Goal: Task Accomplishment & Management: Use online tool/utility

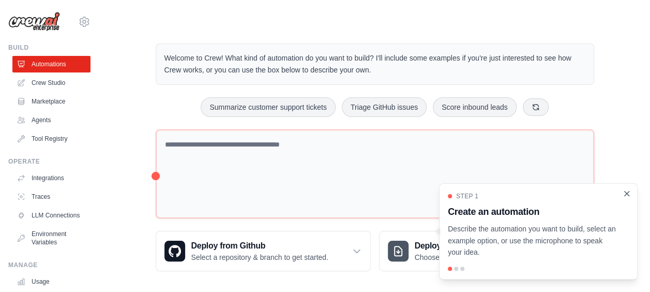
click at [627, 191] on icon "Close walkthrough" at bounding box center [626, 193] width 9 height 9
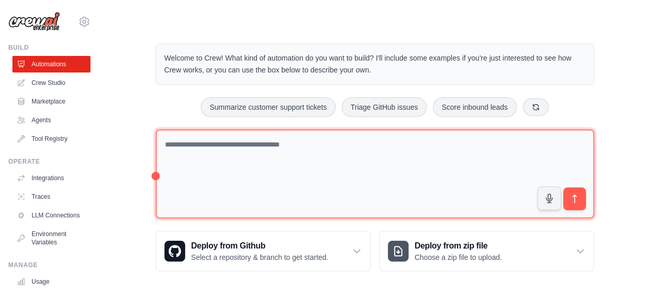
click at [276, 150] on textarea at bounding box center [375, 173] width 439 height 89
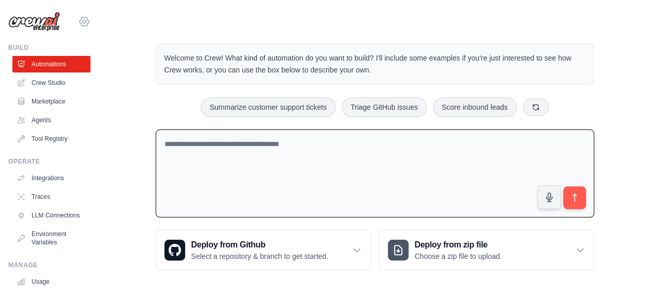
click at [78, 20] on icon at bounding box center [84, 22] width 12 height 12
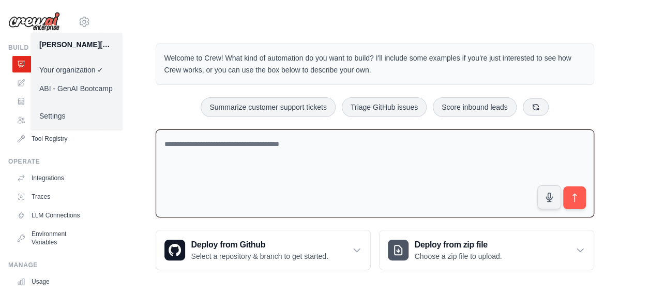
click at [87, 90] on link "ABI - GenAI Bootcamp" at bounding box center [76, 88] width 91 height 19
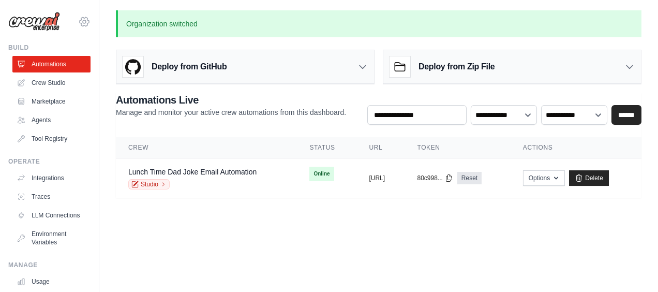
click at [83, 20] on icon at bounding box center [84, 21] width 3 height 3
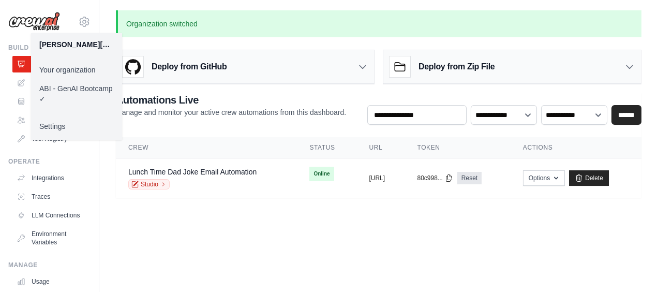
click at [295, 250] on body "michael.paulino@ambevtech.com.br Your organization ABI - GenAI Bootcamp ✓ Setti…" at bounding box center [329, 146] width 658 height 292
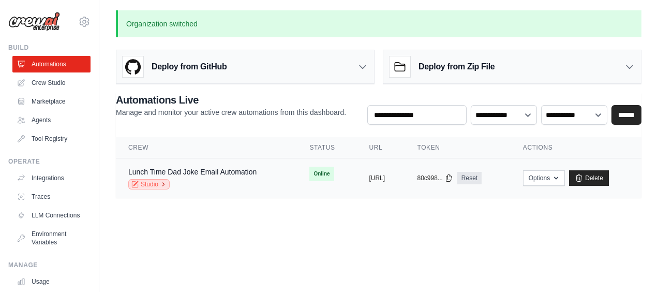
click at [156, 184] on link "Studio" at bounding box center [148, 184] width 41 height 10
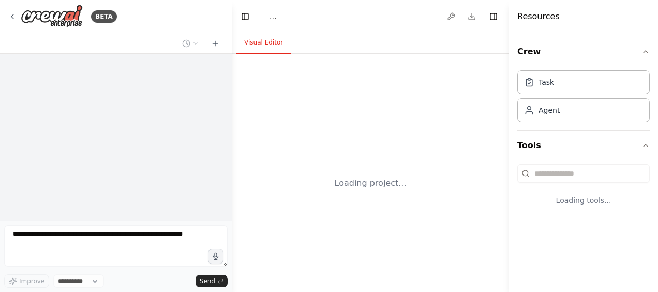
select select "****"
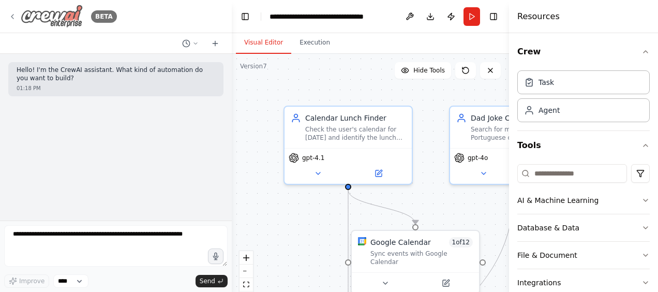
click at [43, 16] on img at bounding box center [52, 16] width 62 height 23
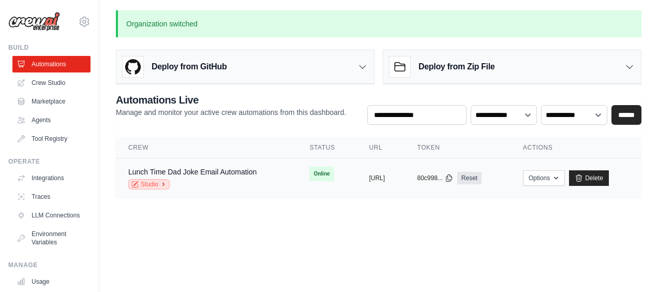
click at [146, 183] on link "Studio" at bounding box center [148, 184] width 41 height 10
click at [33, 67] on link "Automations" at bounding box center [52, 64] width 78 height 17
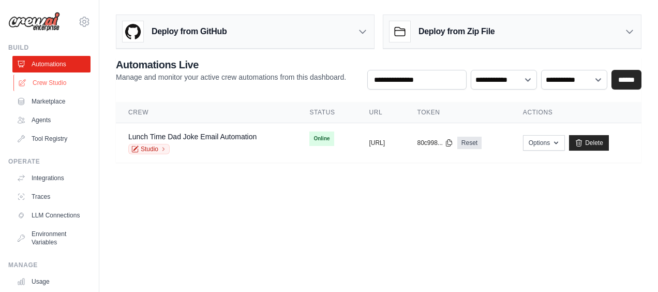
click at [42, 80] on link "Crew Studio" at bounding box center [52, 82] width 78 height 17
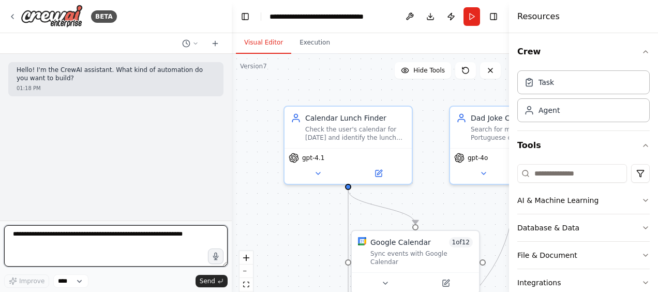
click at [38, 243] on textarea at bounding box center [115, 245] width 223 height 41
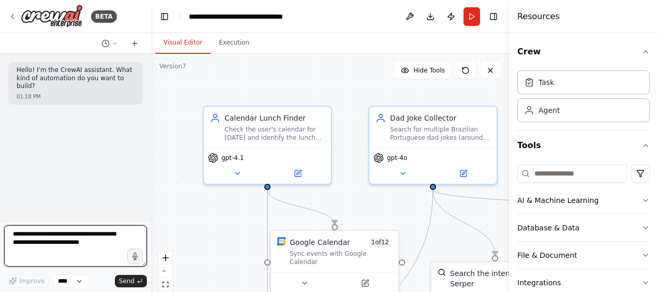
drag, startPoint x: 231, startPoint y: 170, endPoint x: 151, endPoint y: 158, distance: 80.5
click at [151, 158] on div "**********" at bounding box center [329, 146] width 658 height 292
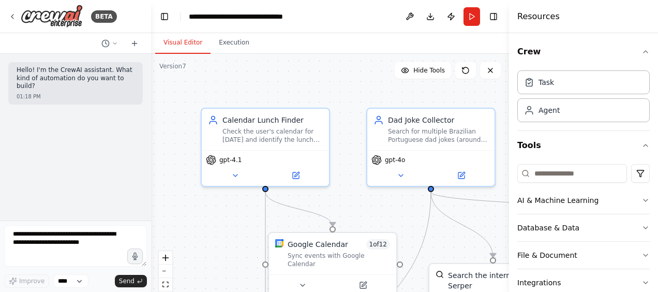
click at [149, 159] on div "**********" at bounding box center [329, 146] width 658 height 292
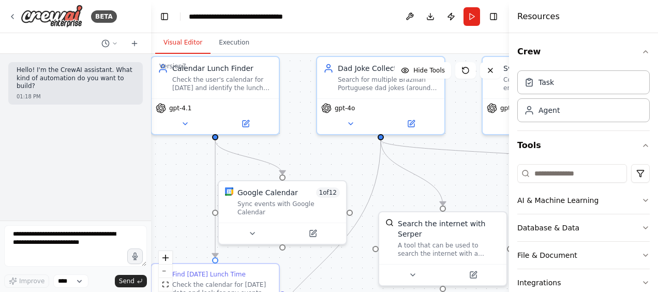
drag, startPoint x: 353, startPoint y: 200, endPoint x: 302, endPoint y: 148, distance: 72.8
click at [303, 148] on div ".deletable-edge-delete-btn { width: 20px; height: 20px; border: 0px solid #ffff…" at bounding box center [330, 183] width 358 height 259
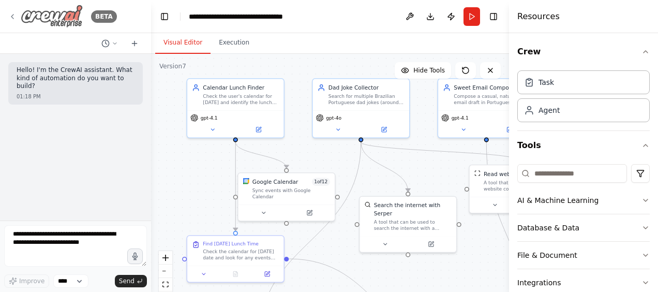
click at [13, 14] on icon at bounding box center [12, 16] width 2 height 4
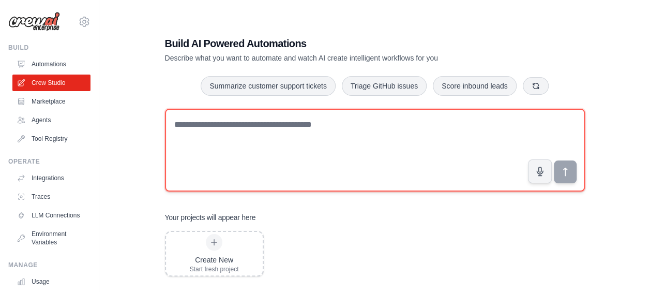
click at [229, 138] on textarea at bounding box center [375, 150] width 420 height 83
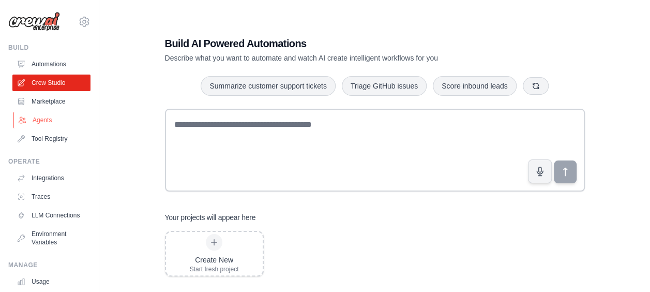
click at [40, 120] on link "Agents" at bounding box center [52, 120] width 78 height 17
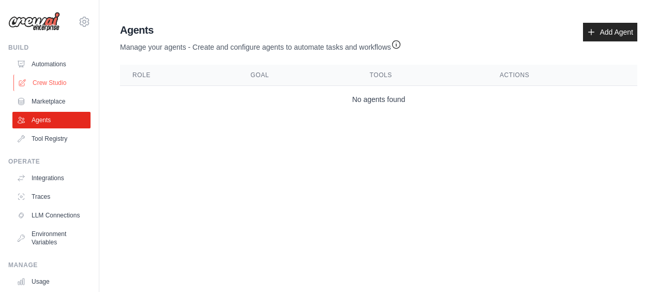
click at [46, 86] on link "Crew Studio" at bounding box center [52, 82] width 78 height 17
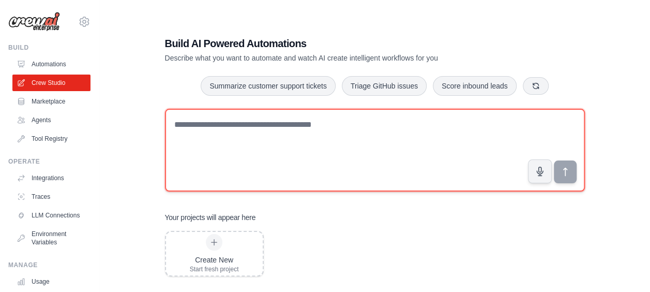
click at [183, 133] on textarea at bounding box center [375, 150] width 420 height 83
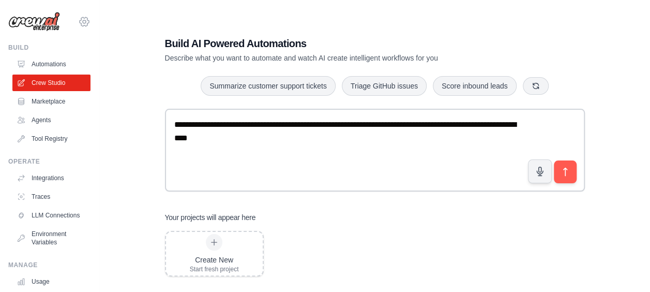
click at [78, 24] on icon at bounding box center [84, 22] width 12 height 12
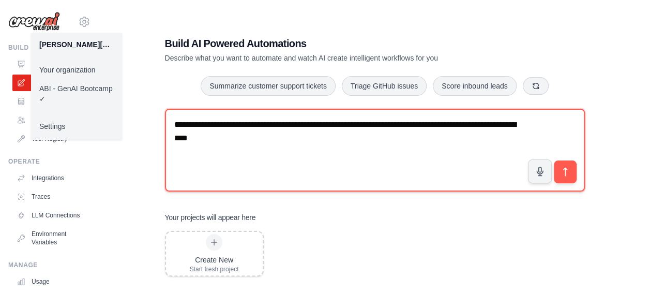
click at [310, 149] on textarea "**********" at bounding box center [375, 150] width 420 height 83
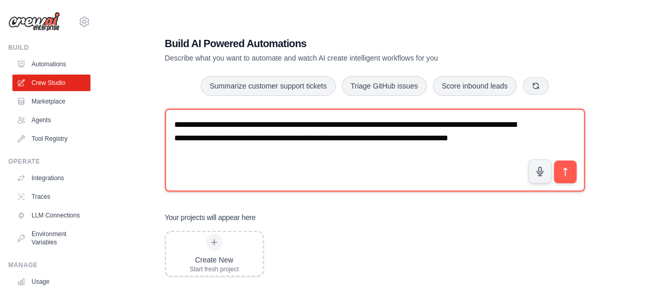
type textarea "**********"
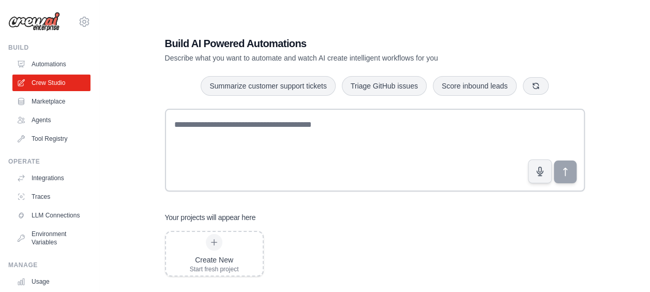
click at [40, 28] on img at bounding box center [34, 22] width 52 height 20
click at [40, 26] on img at bounding box center [34, 22] width 52 height 20
click at [36, 21] on img at bounding box center [34, 22] width 52 height 20
click at [44, 104] on link "Marketplace" at bounding box center [52, 101] width 78 height 17
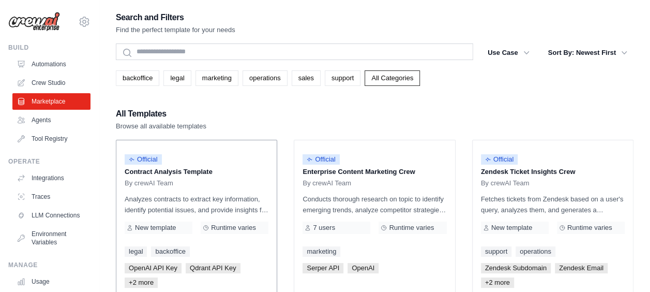
scroll to position [52, 0]
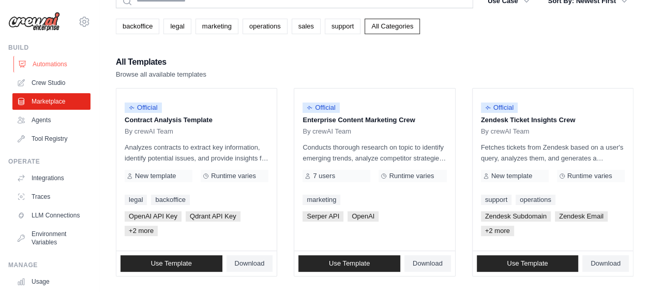
click at [48, 65] on link "Automations" at bounding box center [52, 64] width 78 height 17
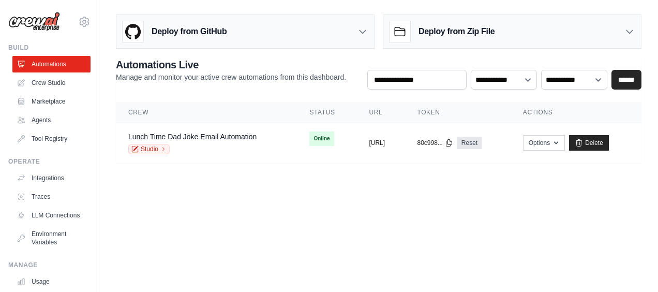
click at [362, 29] on icon at bounding box center [362, 31] width 10 height 10
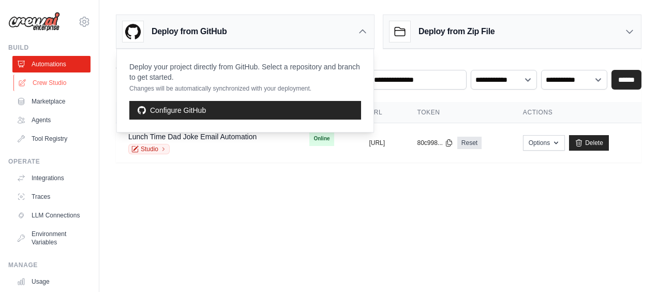
click at [37, 84] on link "Crew Studio" at bounding box center [52, 82] width 78 height 17
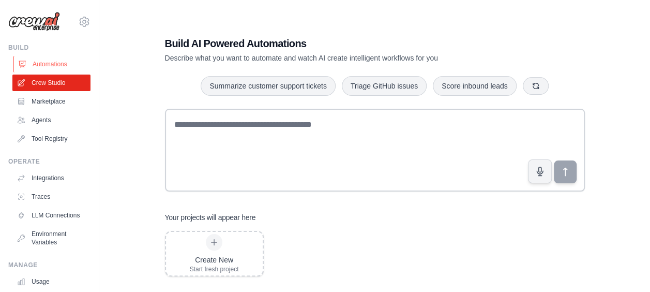
click at [36, 65] on link "Automations" at bounding box center [52, 64] width 78 height 17
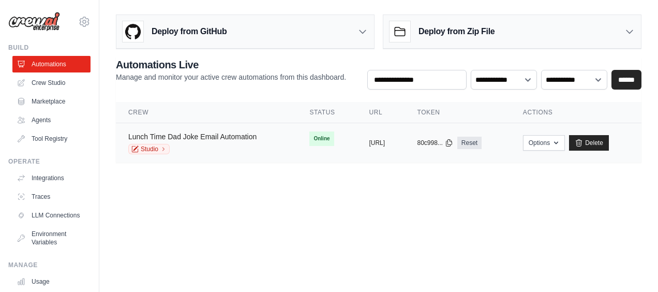
click at [200, 139] on link "Lunch Time Dad Joke Email Automation" at bounding box center [192, 136] width 128 height 8
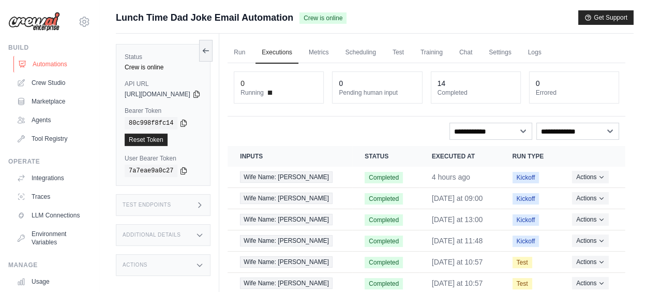
click at [33, 60] on link "Automations" at bounding box center [52, 64] width 78 height 17
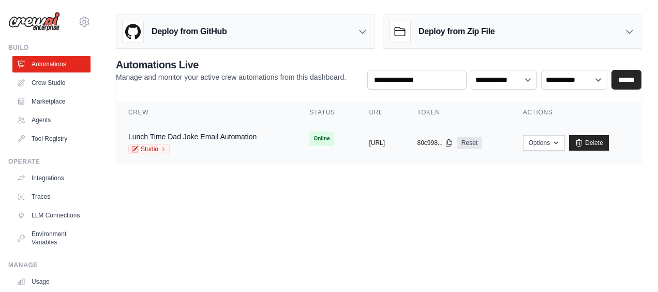
click at [183, 131] on div "Lunch Time Dad Joke Email Automation" at bounding box center [192, 136] width 128 height 10
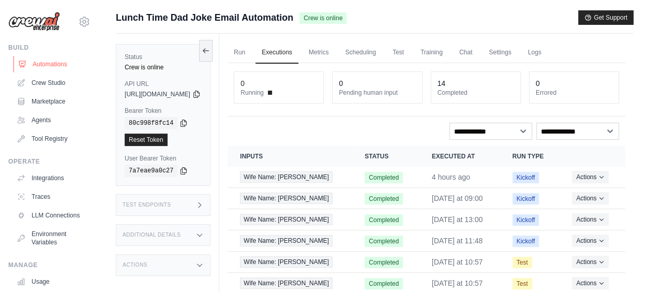
click at [39, 63] on link "Automations" at bounding box center [52, 64] width 78 height 17
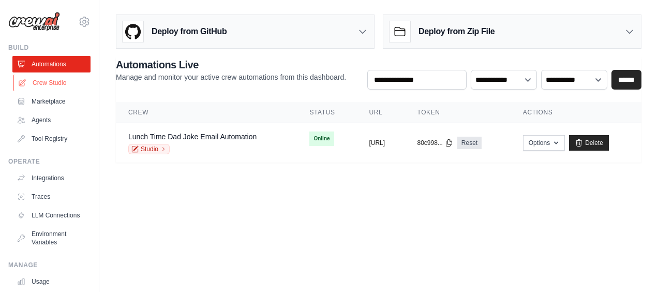
click at [40, 84] on link "Crew Studio" at bounding box center [52, 82] width 78 height 17
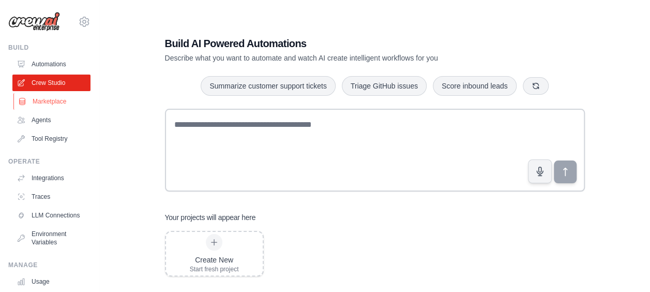
click at [50, 103] on link "Marketplace" at bounding box center [52, 101] width 78 height 17
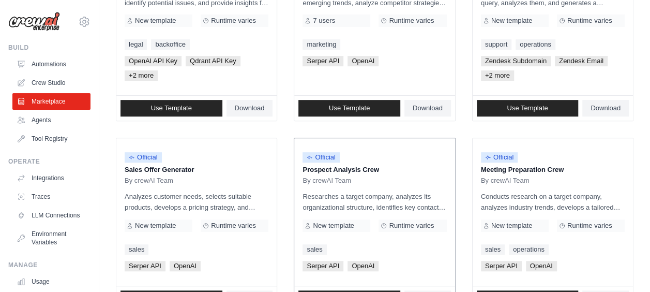
scroll to position [155, 0]
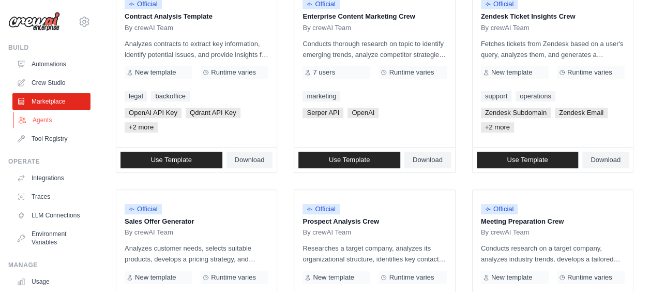
click at [37, 114] on link "Agents" at bounding box center [52, 120] width 78 height 17
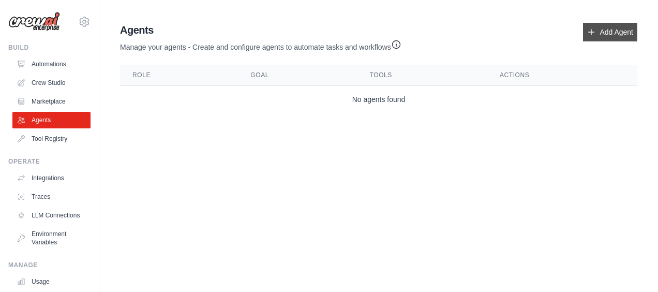
click at [595, 29] on icon at bounding box center [591, 32] width 8 height 8
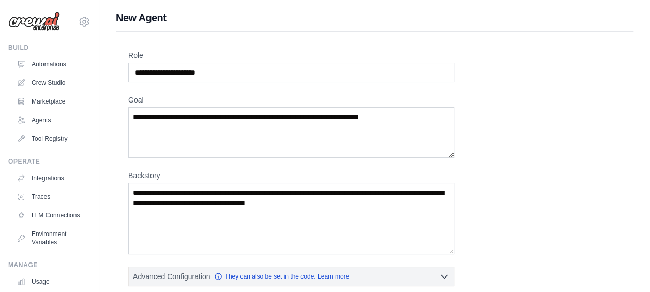
scroll to position [275, 0]
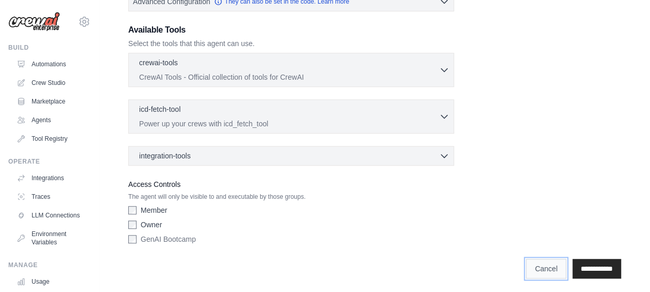
click at [526, 267] on link "Cancel" at bounding box center [546, 269] width 40 height 20
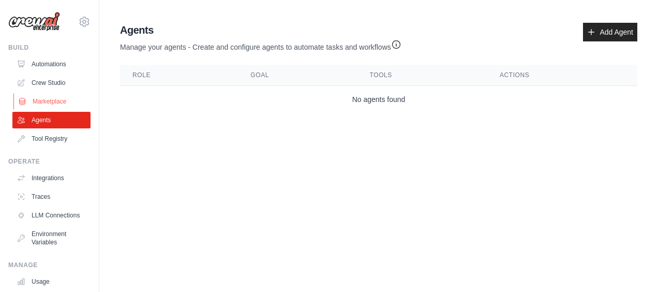
click at [57, 101] on link "Marketplace" at bounding box center [52, 101] width 78 height 17
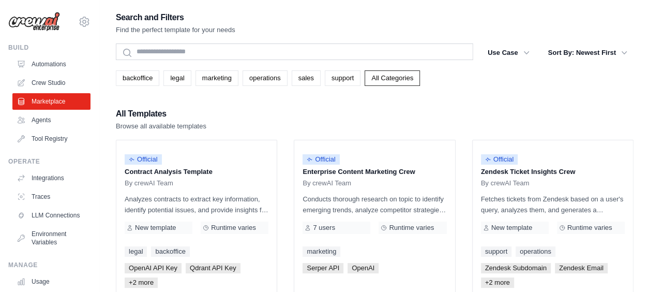
scroll to position [52, 0]
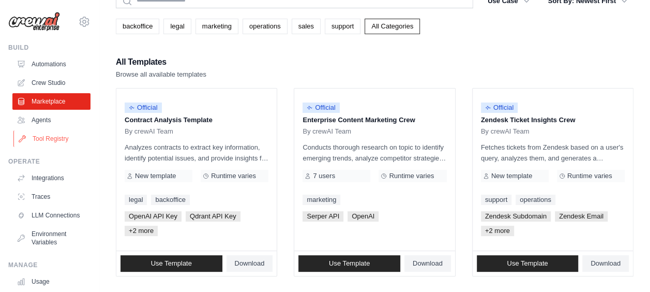
click at [44, 140] on link "Tool Registry" at bounding box center [52, 138] width 78 height 17
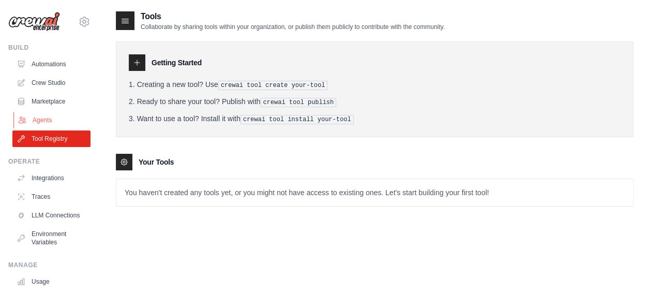
click at [26, 122] on link "Agents" at bounding box center [52, 120] width 78 height 17
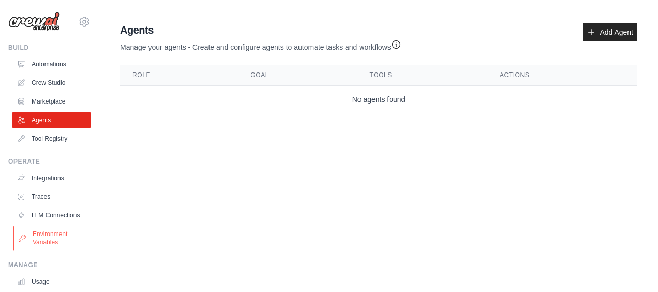
click at [35, 244] on link "Environment Variables" at bounding box center [52, 237] width 78 height 25
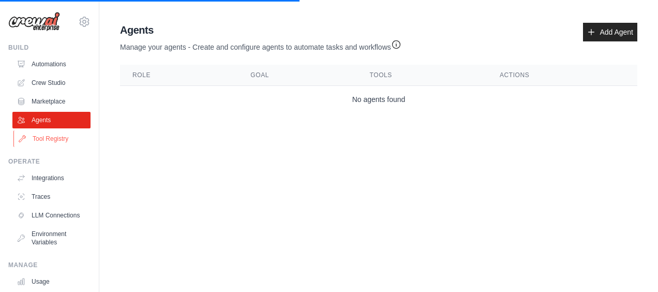
click at [41, 137] on link "Tool Registry" at bounding box center [52, 138] width 78 height 17
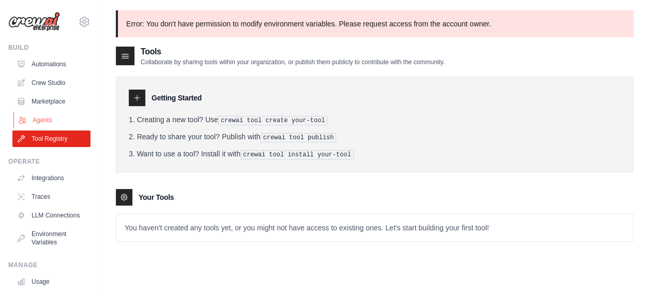
click at [37, 123] on link "Agents" at bounding box center [52, 120] width 78 height 17
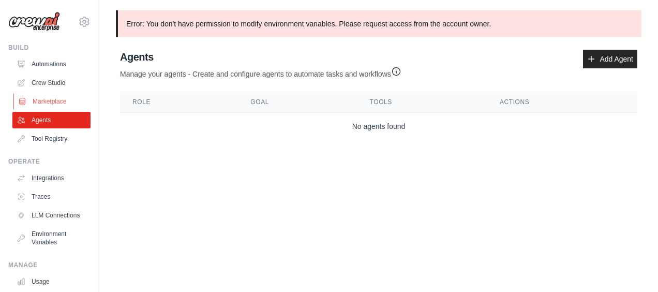
click at [58, 103] on link "Marketplace" at bounding box center [52, 101] width 78 height 17
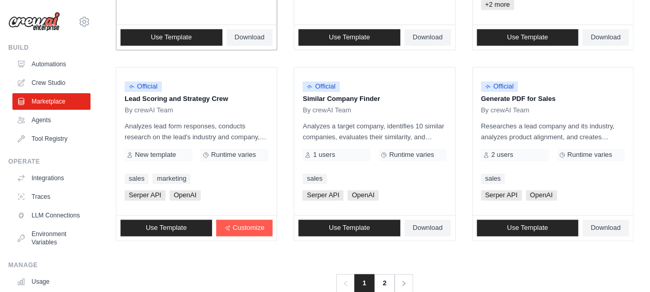
scroll to position [362, 0]
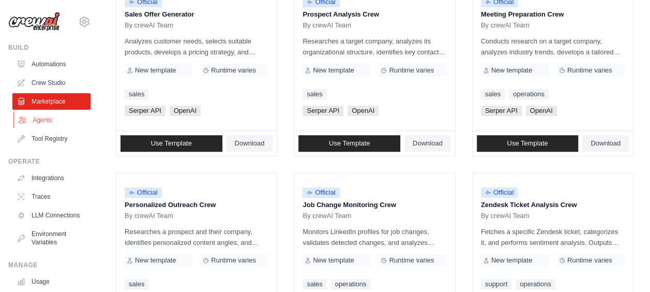
click at [42, 120] on link "Agents" at bounding box center [52, 120] width 78 height 17
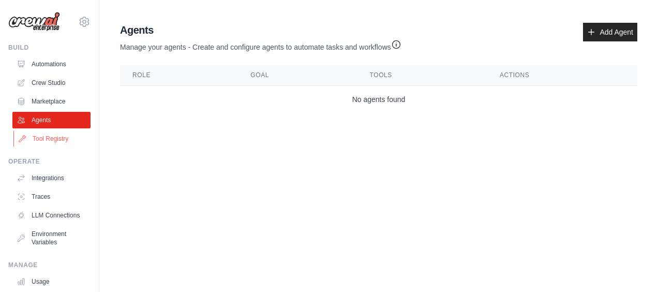
click at [54, 140] on link "Tool Registry" at bounding box center [52, 138] width 78 height 17
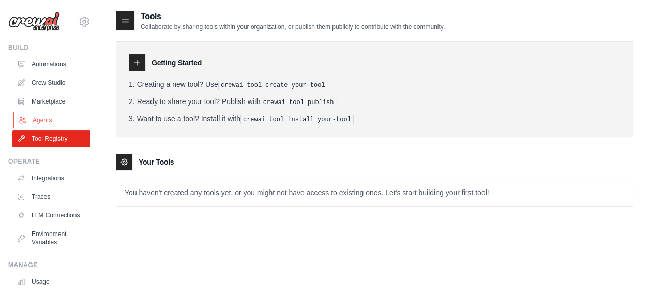
click at [45, 120] on link "Agents" at bounding box center [52, 120] width 78 height 17
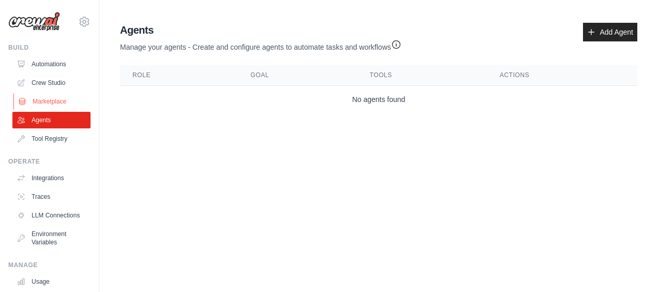
click at [38, 98] on link "Marketplace" at bounding box center [52, 101] width 78 height 17
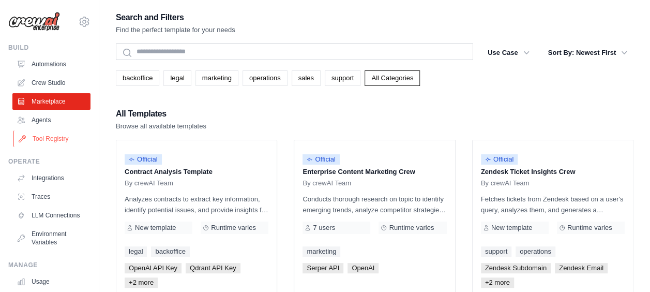
click at [41, 133] on link "Tool Registry" at bounding box center [52, 138] width 78 height 17
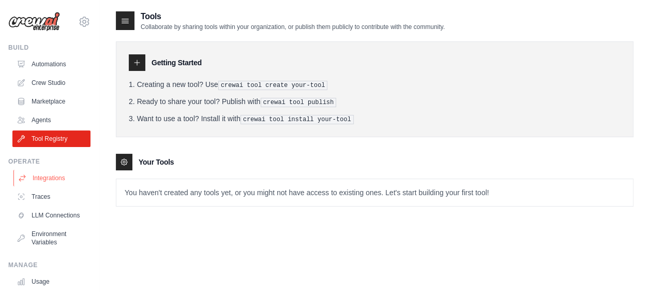
click at [55, 175] on link "Integrations" at bounding box center [52, 178] width 78 height 17
click at [45, 179] on link "Integrations" at bounding box center [52, 178] width 78 height 17
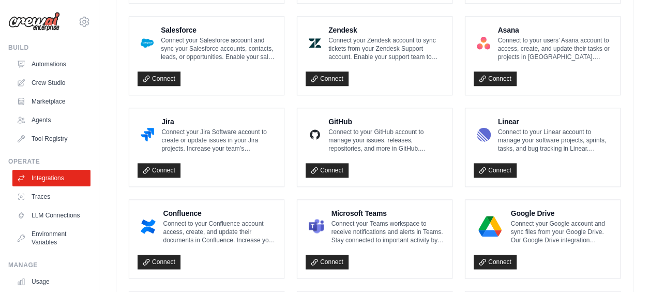
scroll to position [621, 0]
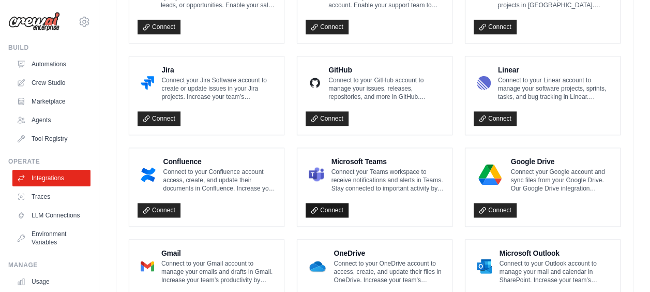
click at [325, 203] on link "Connect" at bounding box center [327, 210] width 43 height 14
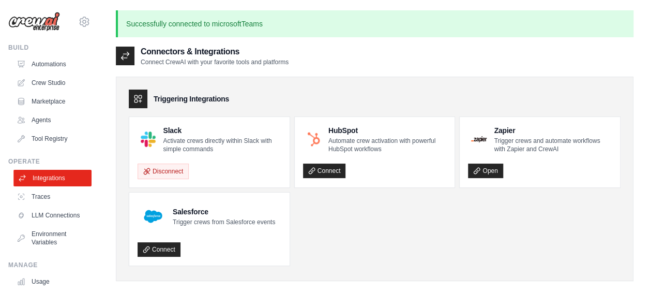
click at [40, 177] on link "Integrations" at bounding box center [52, 178] width 78 height 17
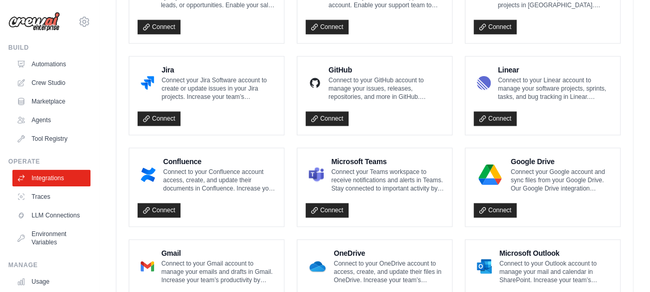
scroll to position [672, 0]
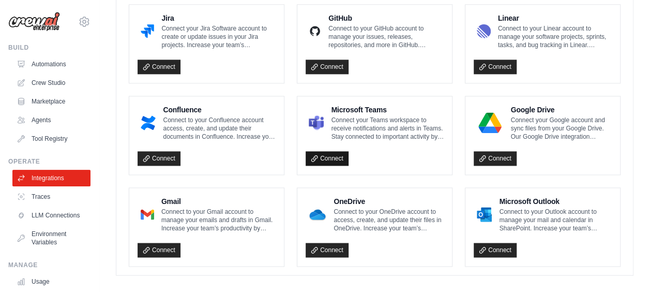
click at [316, 155] on icon at bounding box center [314, 158] width 7 height 7
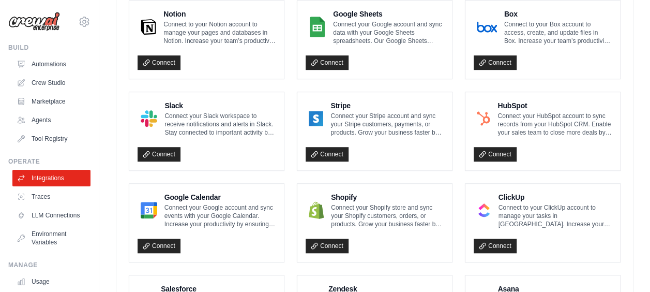
scroll to position [0, 0]
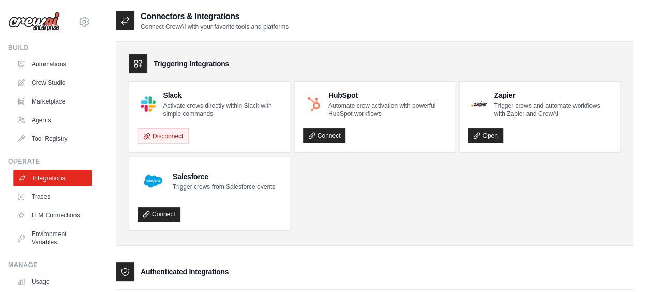
click at [49, 180] on link "Integrations" at bounding box center [52, 178] width 78 height 17
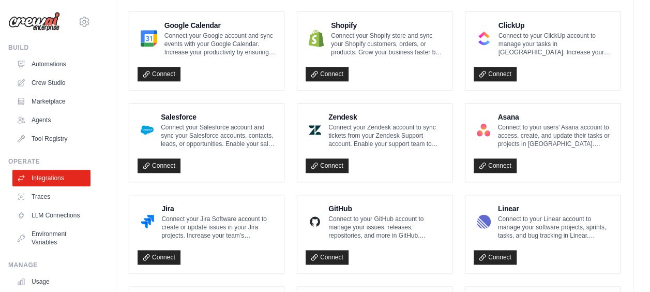
scroll to position [710, 0]
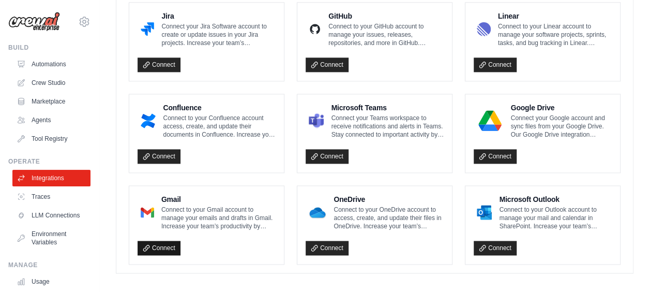
click at [144, 244] on icon at bounding box center [146, 247] width 7 height 7
click at [47, 195] on link "Traces" at bounding box center [52, 196] width 78 height 17
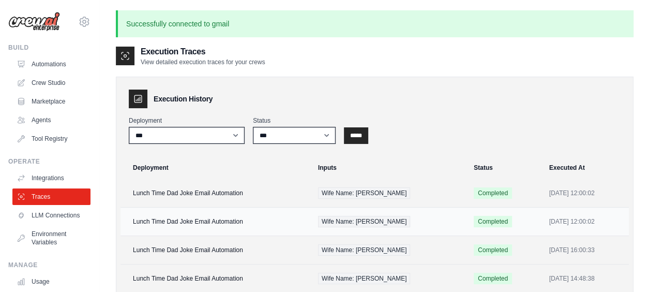
scroll to position [52, 0]
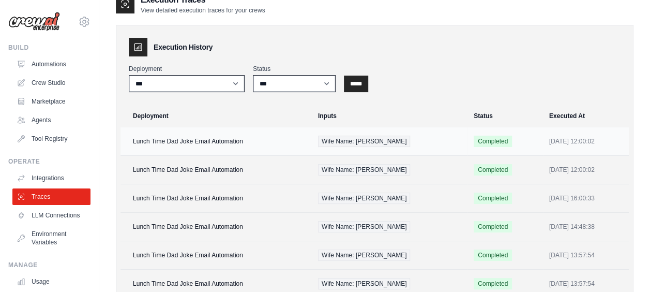
click at [182, 143] on td "Lunch Time Dad Joke Email Automation" at bounding box center [216, 141] width 191 height 28
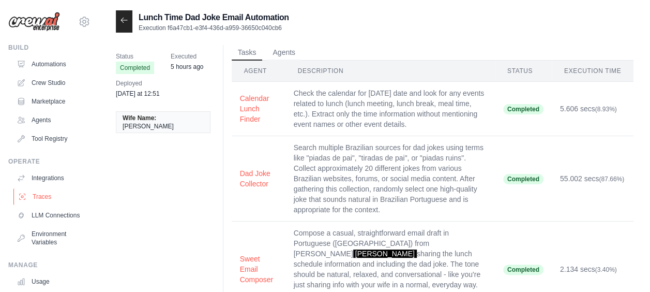
click at [47, 195] on link "Traces" at bounding box center [52, 196] width 78 height 17
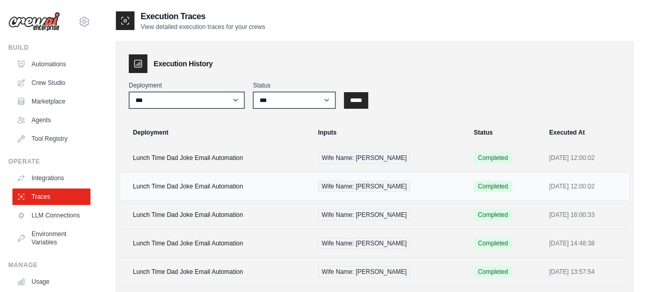
scroll to position [207, 0]
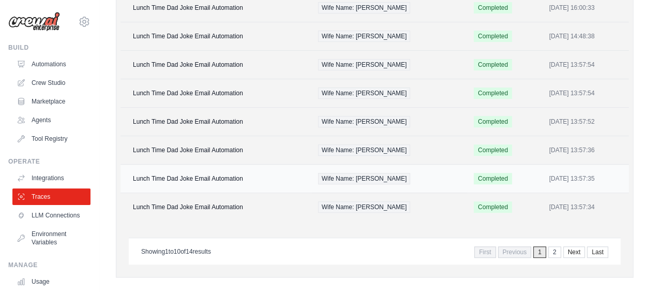
click at [196, 173] on td "Lunch Time Dad Joke Email Automation" at bounding box center [216, 178] width 191 height 28
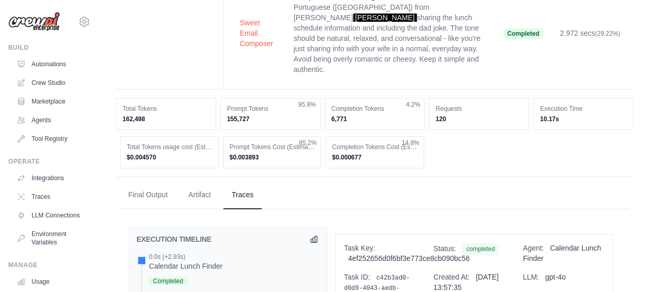
scroll to position [79, 0]
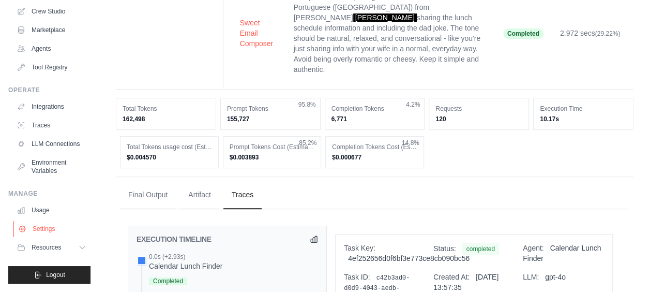
click at [39, 221] on link "Settings" at bounding box center [52, 228] width 78 height 17
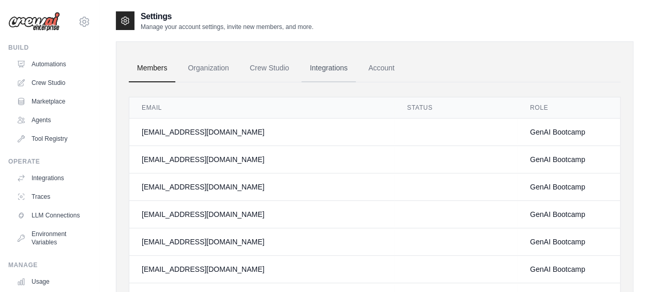
click at [321, 71] on link "Integrations" at bounding box center [329, 68] width 54 height 28
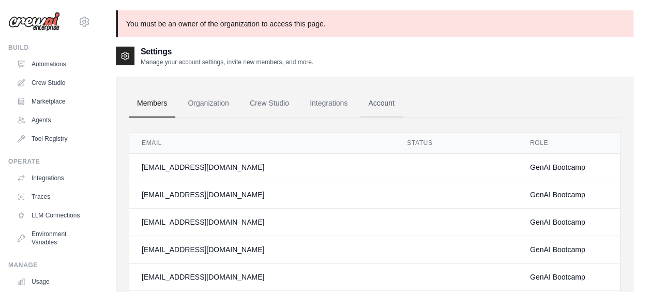
click at [382, 106] on link "Account" at bounding box center [381, 103] width 43 height 28
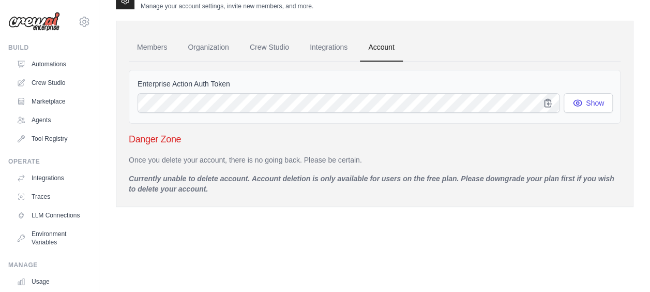
scroll to position [79, 0]
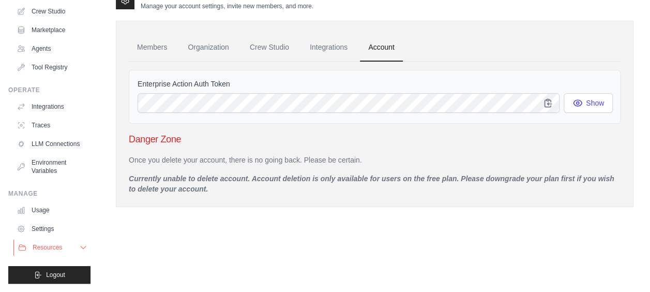
click at [79, 249] on icon at bounding box center [83, 247] width 8 height 8
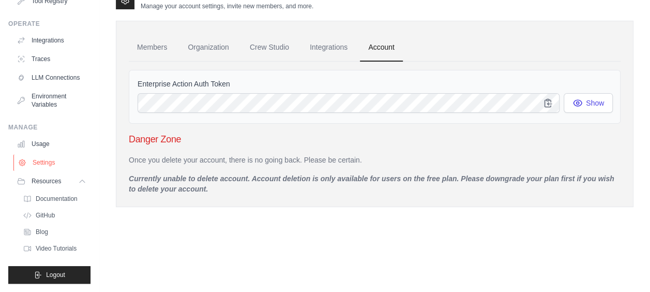
scroll to position [94, 0]
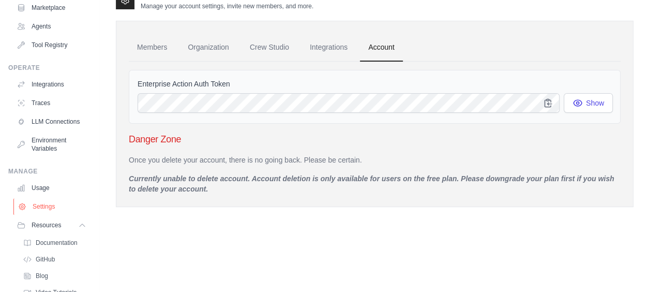
click at [42, 215] on link "Settings" at bounding box center [52, 206] width 78 height 17
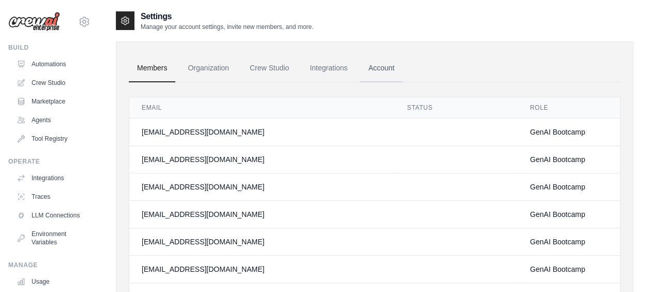
click at [372, 65] on link "Account" at bounding box center [381, 68] width 43 height 28
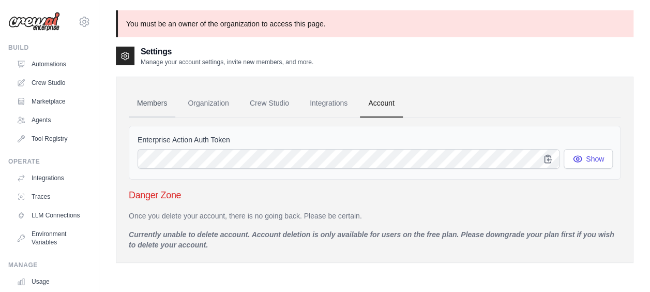
click at [150, 102] on link "Members" at bounding box center [152, 103] width 47 height 28
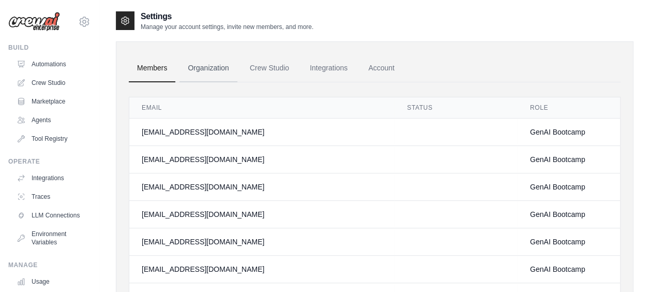
drag, startPoint x: 221, startPoint y: 47, endPoint x: 216, endPoint y: 62, distance: 15.9
click at [214, 64] on link "Organization" at bounding box center [207, 68] width 57 height 28
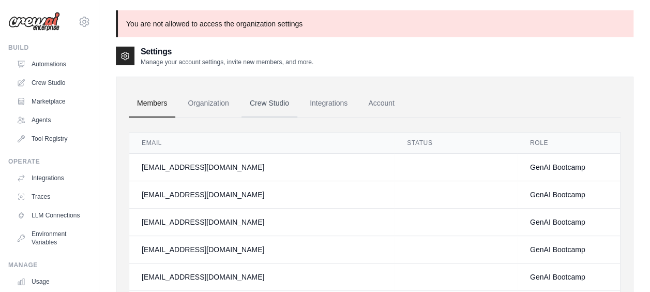
click at [268, 104] on link "Crew Studio" at bounding box center [270, 103] width 56 height 28
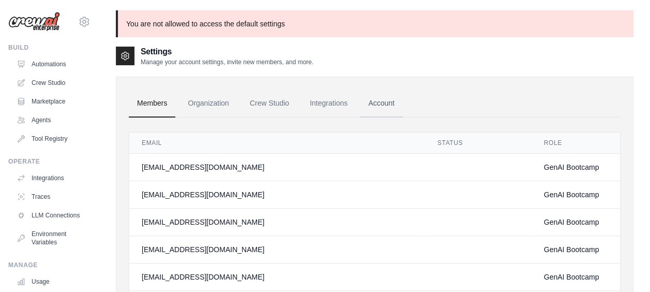
click at [384, 106] on link "Account" at bounding box center [381, 103] width 43 height 28
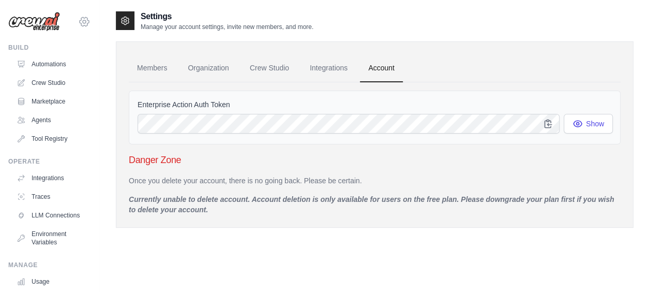
click at [78, 16] on icon at bounding box center [84, 22] width 12 height 12
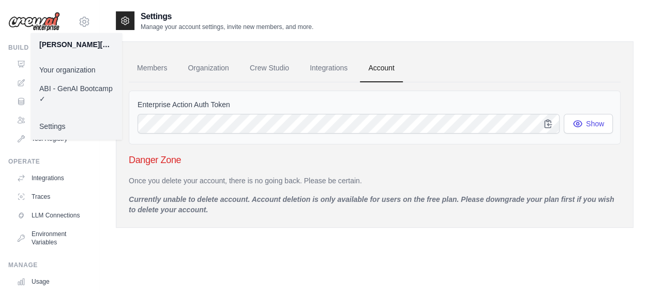
click at [54, 130] on link "Settings" at bounding box center [76, 126] width 91 height 19
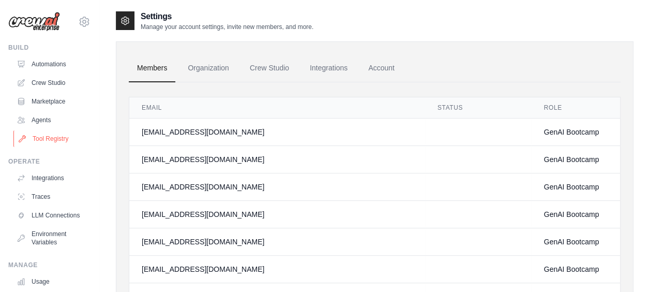
click at [37, 138] on link "Tool Registry" at bounding box center [52, 138] width 78 height 17
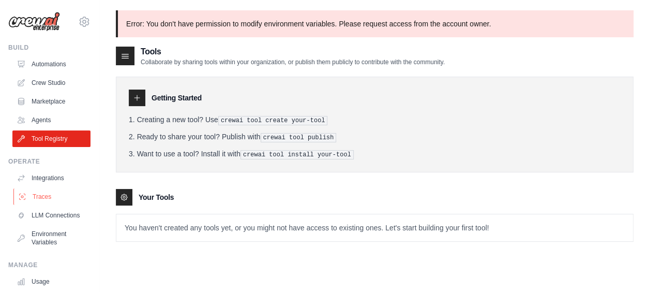
click at [40, 202] on link "Traces" at bounding box center [52, 196] width 78 height 17
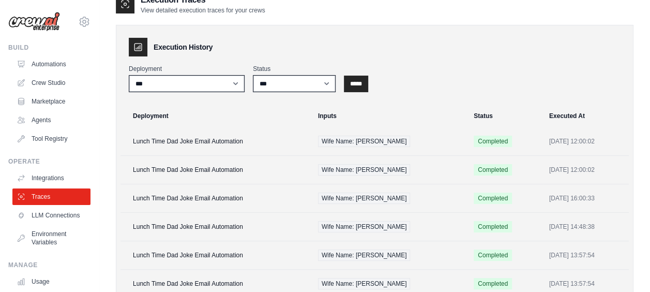
scroll to position [103, 0]
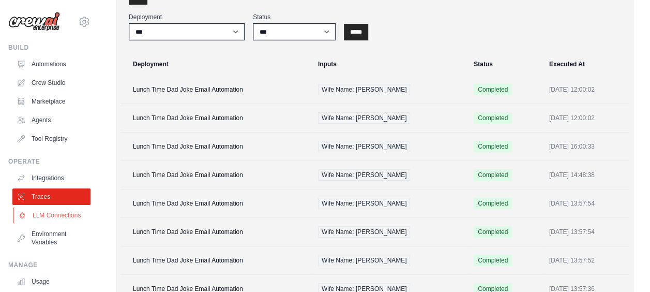
click at [48, 223] on link "LLM Connections" at bounding box center [52, 215] width 78 height 17
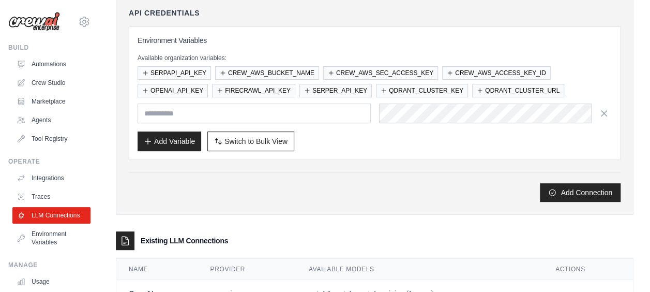
scroll to position [194, 0]
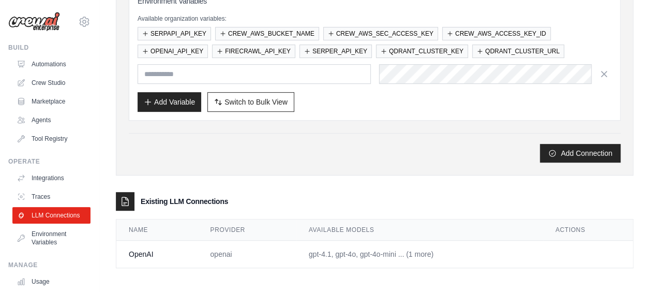
click at [145, 251] on td "OpenAI" at bounding box center [156, 253] width 81 height 27
click at [425, 251] on td "gpt-4.1, gpt-4o, gpt-4o-mini ... (1 more)" at bounding box center [419, 253] width 247 height 27
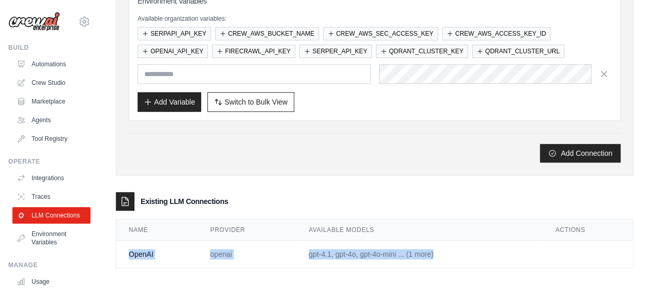
drag, startPoint x: 128, startPoint y: 253, endPoint x: 611, endPoint y: 252, distance: 483.0
click at [611, 252] on tr "OpenAI openai gpt-4.1, gpt-4o, gpt-4o-mini ... (1 more)" at bounding box center [374, 253] width 517 height 27
click at [54, 242] on link "Environment Variables" at bounding box center [52, 237] width 78 height 25
click at [45, 69] on link "Automations" at bounding box center [52, 64] width 78 height 17
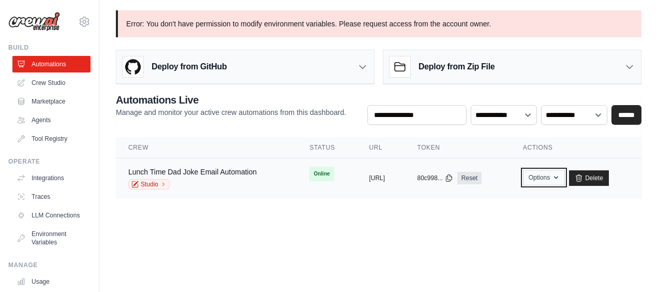
click at [560, 179] on icon "button" at bounding box center [556, 177] width 8 height 8
click at [563, 180] on button "Options" at bounding box center [544, 178] width 42 height 16
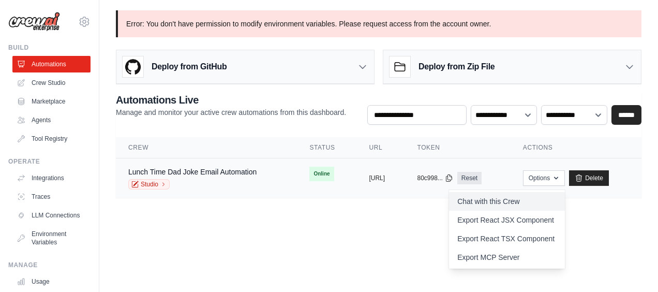
click at [517, 202] on link "Chat with this Crew" at bounding box center [507, 201] width 116 height 19
click at [337, 257] on body "michael.paulino@ambevtech.com.br Your organization ABI - GenAI Bootcamp ✓ Setti…" at bounding box center [329, 146] width 658 height 292
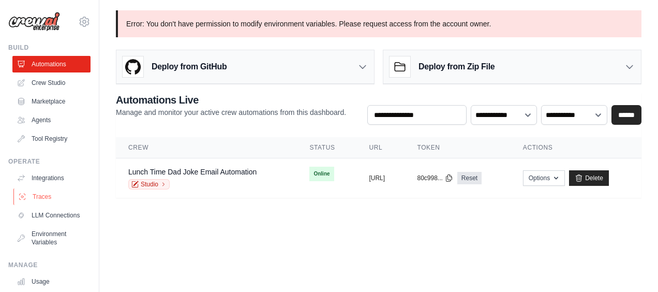
click at [45, 200] on link "Traces" at bounding box center [52, 196] width 78 height 17
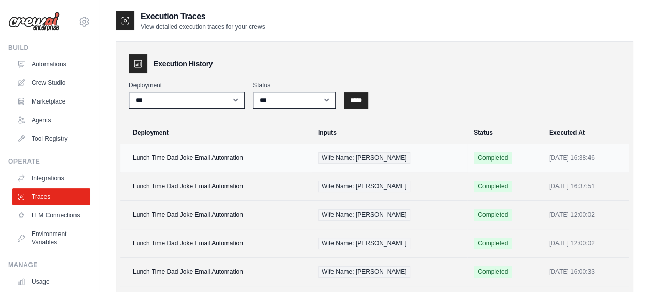
click at [193, 161] on td "Lunch Time Dad Joke Email Automation" at bounding box center [216, 158] width 191 height 28
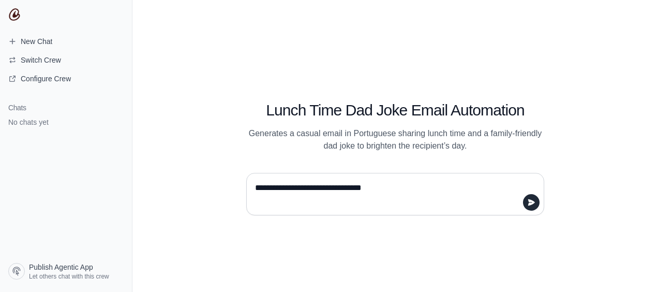
type textarea "**********"
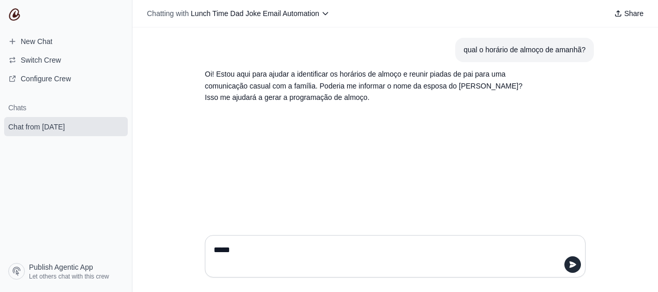
type textarea "******"
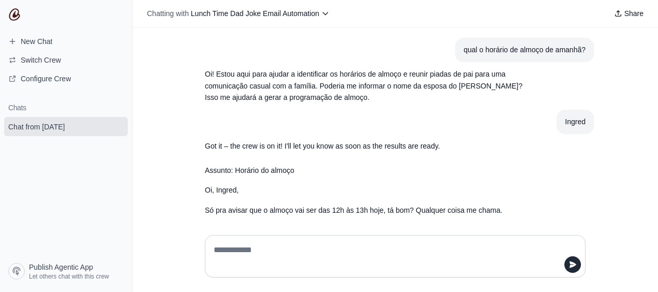
scroll to position [57, 0]
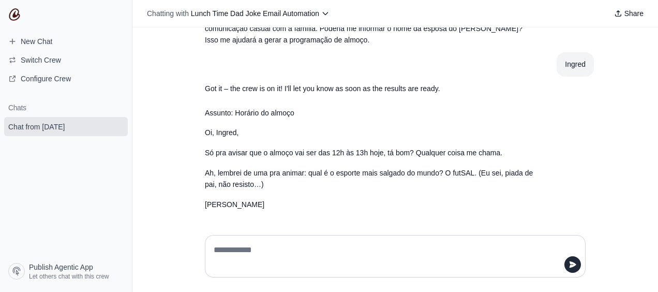
click at [240, 242] on textarea at bounding box center [395, 256] width 367 height 29
type textarea "**********"
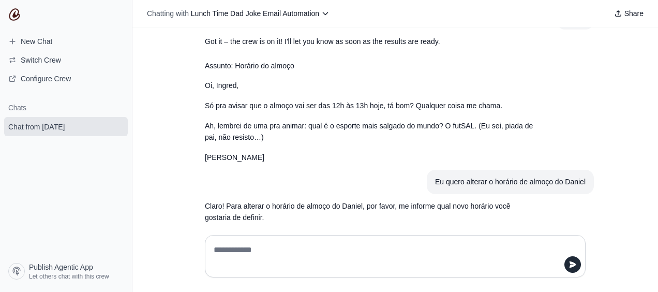
scroll to position [117, 0]
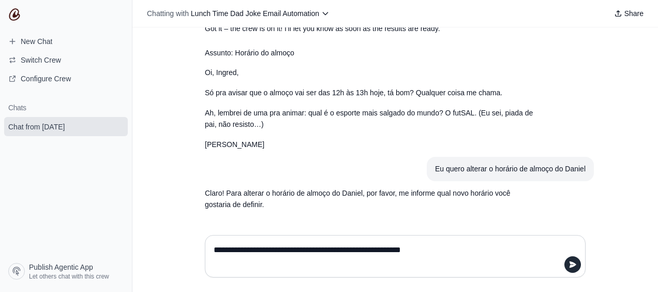
type textarea "**********"
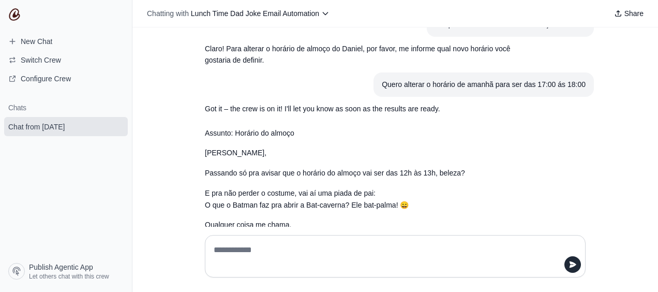
scroll to position [313, 0]
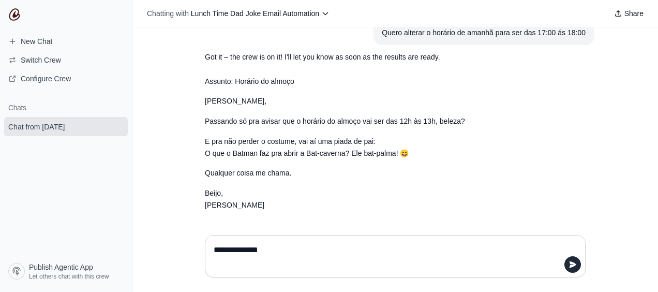
type textarea "**********"
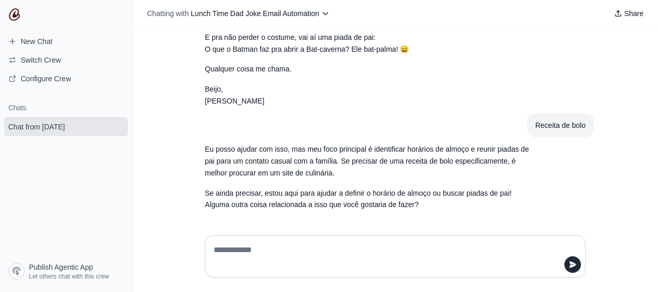
scroll to position [262, 0]
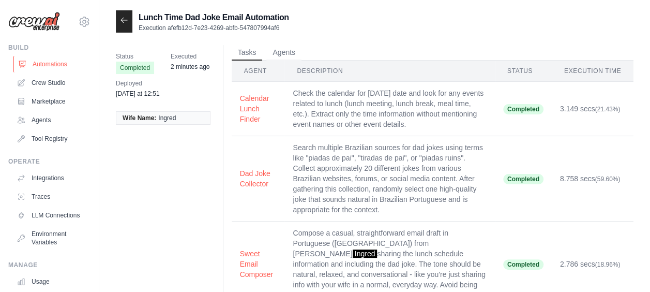
click at [38, 66] on link "Automations" at bounding box center [52, 64] width 78 height 17
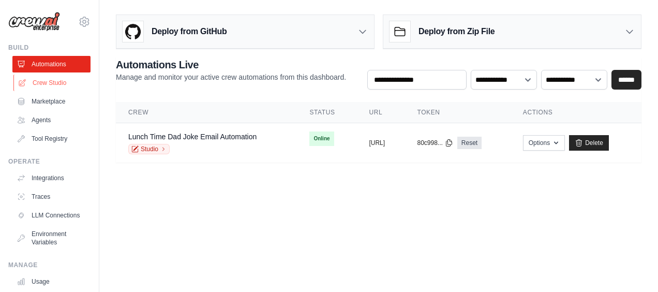
click at [31, 85] on link "Crew Studio" at bounding box center [52, 82] width 78 height 17
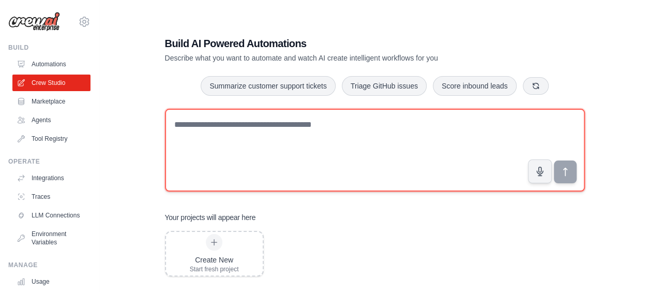
click at [221, 143] on textarea at bounding box center [375, 150] width 420 height 83
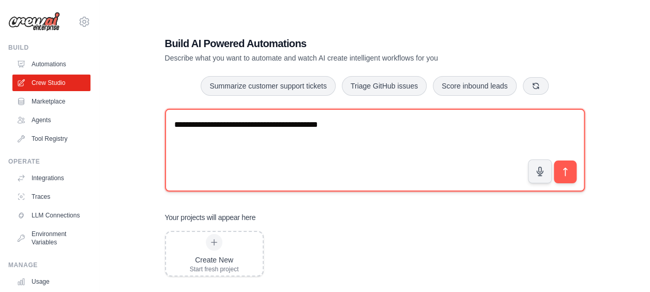
type textarea "**********"
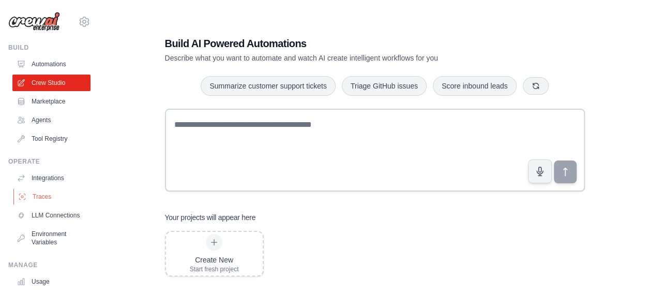
click at [34, 203] on link "Traces" at bounding box center [52, 196] width 78 height 17
click at [36, 199] on link "Traces" at bounding box center [52, 196] width 78 height 17
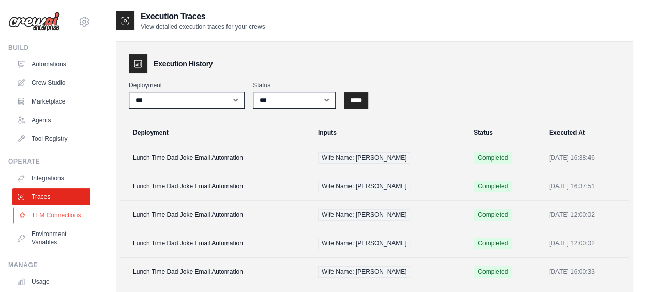
click at [44, 214] on link "LLM Connections" at bounding box center [52, 215] width 78 height 17
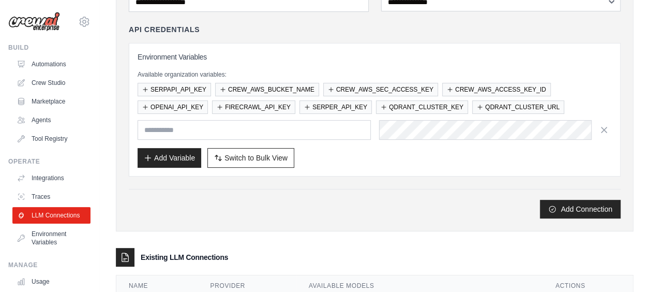
scroll to position [159, 0]
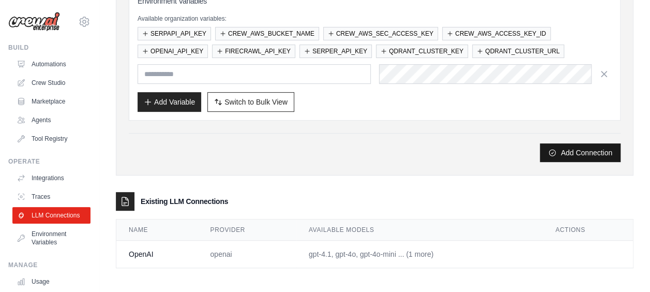
click at [571, 155] on button "Add Connection" at bounding box center [580, 152] width 81 height 19
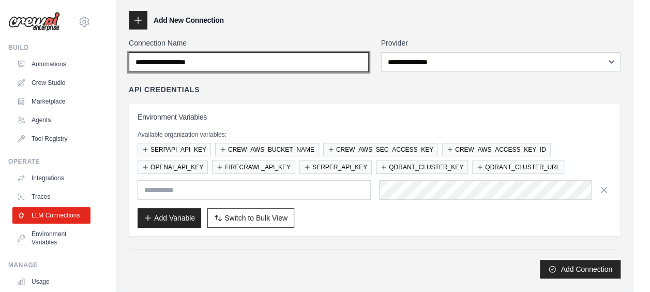
scroll to position [0, 0]
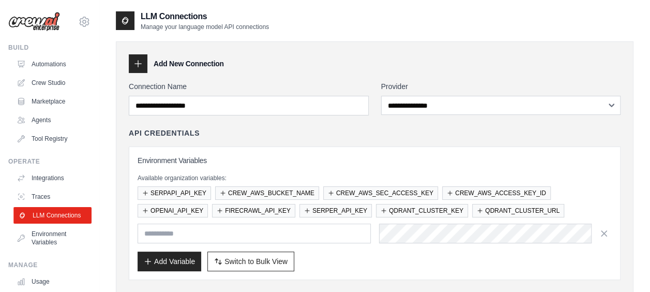
click at [33, 219] on link "LLM Connections" at bounding box center [52, 215] width 78 height 17
click at [36, 191] on link "Traces" at bounding box center [52, 196] width 78 height 17
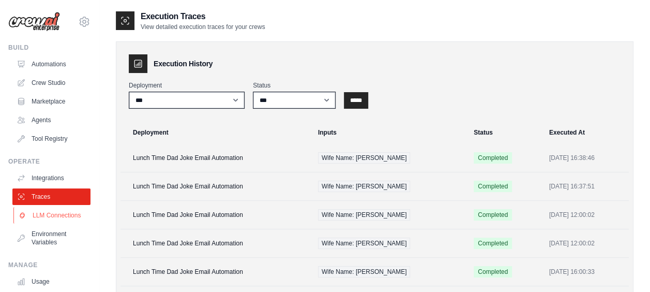
click at [44, 218] on link "LLM Connections" at bounding box center [52, 215] width 78 height 17
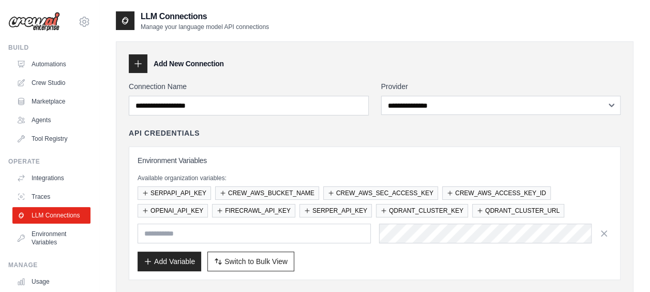
click at [459, 76] on div "**********" at bounding box center [375, 187] width 518 height 293
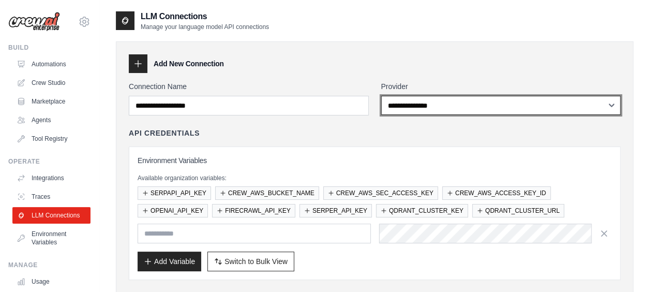
click at [456, 102] on select "**********" at bounding box center [501, 105] width 240 height 19
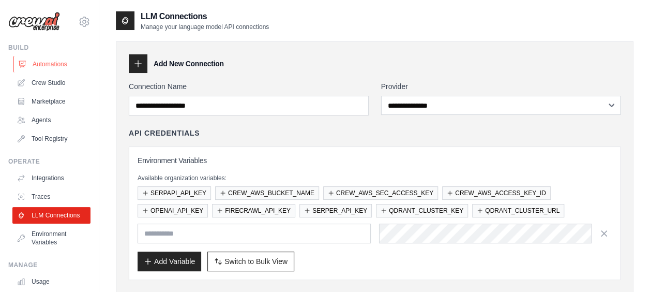
click at [39, 69] on link "Automations" at bounding box center [52, 64] width 78 height 17
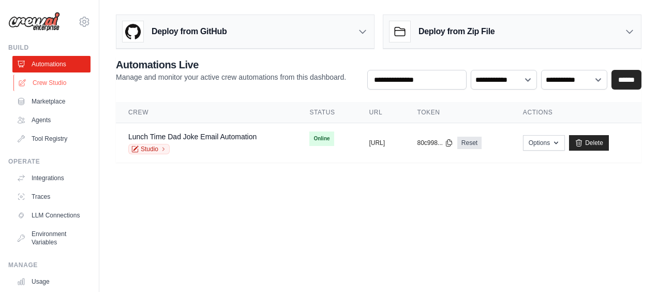
click at [56, 85] on link "Crew Studio" at bounding box center [52, 82] width 78 height 17
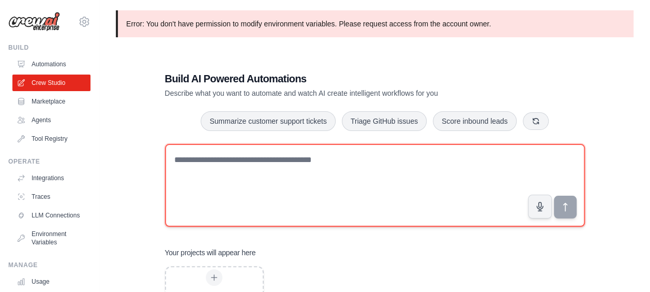
click at [287, 183] on textarea at bounding box center [375, 185] width 420 height 83
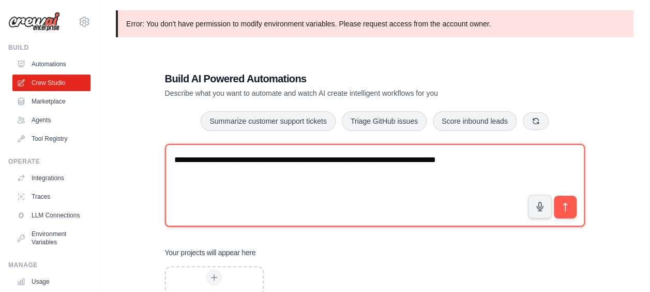
type textarea "**********"
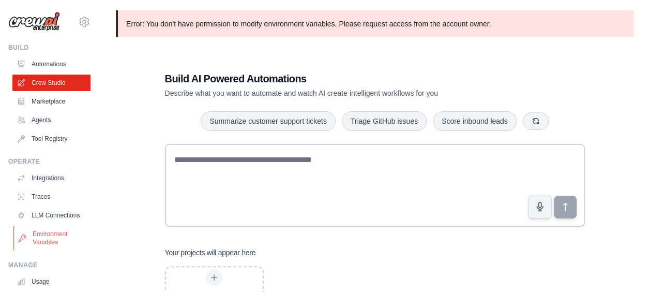
click at [42, 248] on link "Environment Variables" at bounding box center [52, 237] width 78 height 25
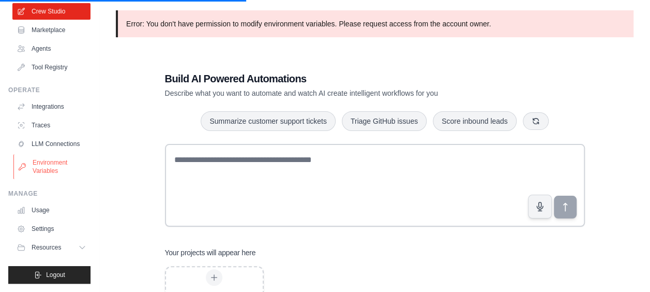
click at [52, 167] on link "Environment Variables" at bounding box center [52, 166] width 78 height 25
click at [51, 210] on link "Usage" at bounding box center [52, 210] width 78 height 17
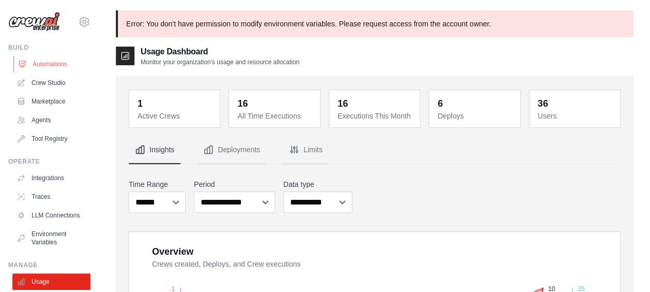
click at [49, 65] on link "Automations" at bounding box center [52, 64] width 78 height 17
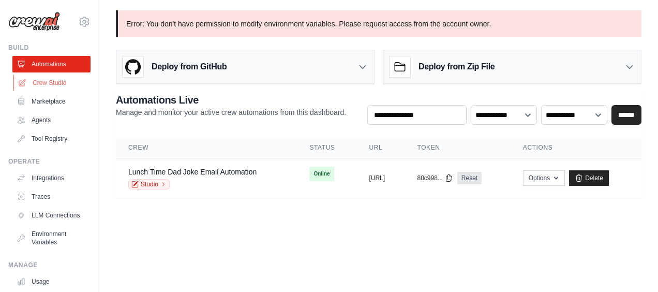
click at [54, 86] on link "Crew Studio" at bounding box center [52, 82] width 78 height 17
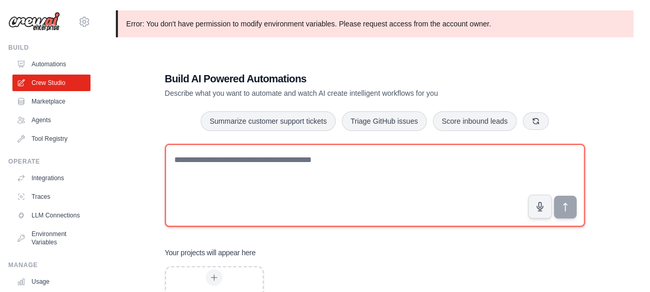
click at [217, 186] on textarea at bounding box center [375, 185] width 420 height 83
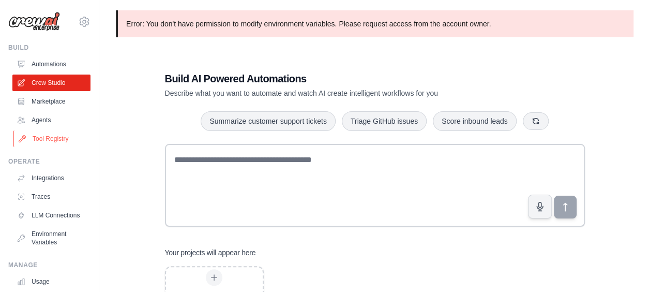
click at [39, 139] on link "Tool Registry" at bounding box center [52, 138] width 78 height 17
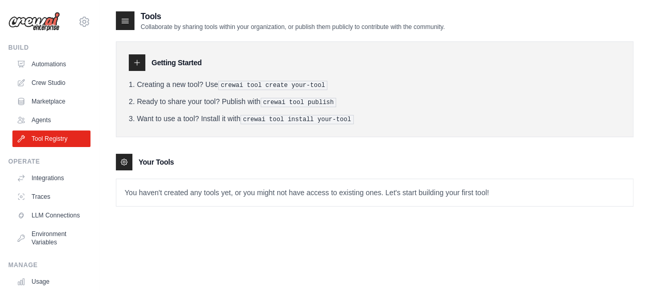
click at [135, 60] on icon at bounding box center [137, 62] width 8 height 8
click at [494, 190] on p "You haven't created any tools yet, or you might not have access to existing one…" at bounding box center [374, 192] width 517 height 27
click at [125, 165] on div at bounding box center [124, 162] width 17 height 17
drag, startPoint x: 167, startPoint y: 161, endPoint x: 155, endPoint y: 73, distance: 88.7
click at [167, 161] on h3 "Your Tools" at bounding box center [156, 162] width 35 height 10
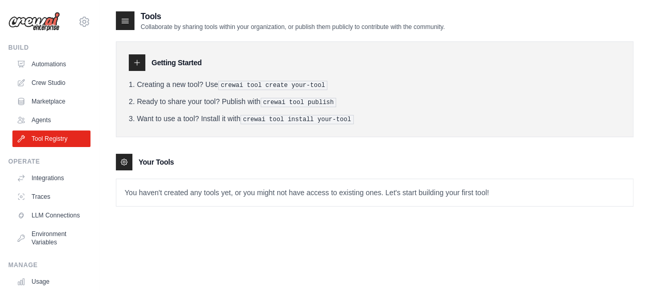
click at [124, 20] on icon at bounding box center [125, 21] width 10 height 10
click at [137, 64] on icon at bounding box center [137, 62] width 8 height 8
click at [54, 82] on link "Crew Studio" at bounding box center [52, 82] width 78 height 17
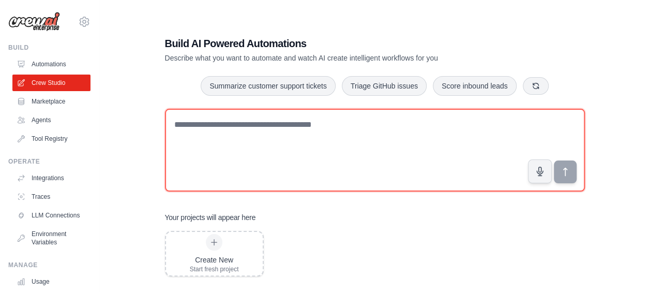
click at [308, 159] on textarea at bounding box center [375, 150] width 420 height 83
click at [202, 137] on textarea at bounding box center [375, 150] width 420 height 83
type textarea "*"
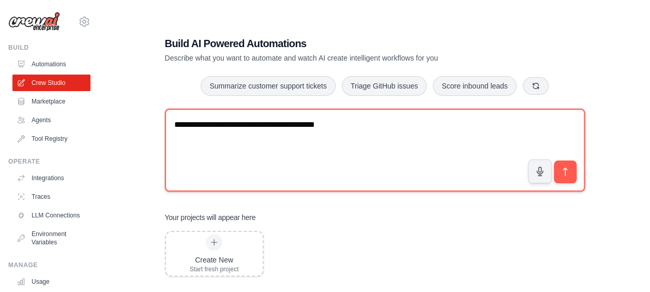
type textarea "**********"
type textarea "*"
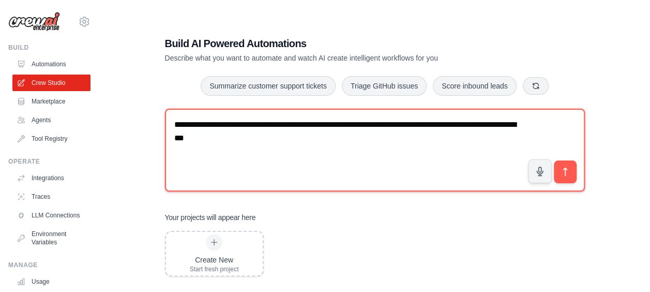
type textarea "**********"
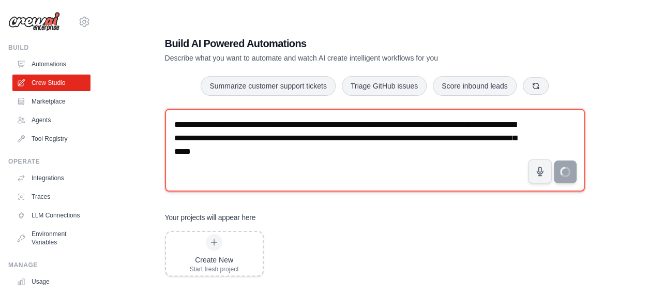
type textarea "**********"
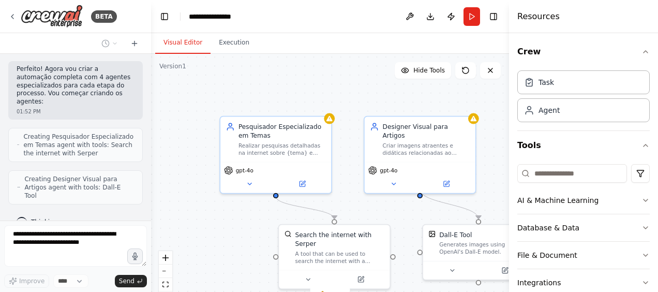
scroll to position [305, 0]
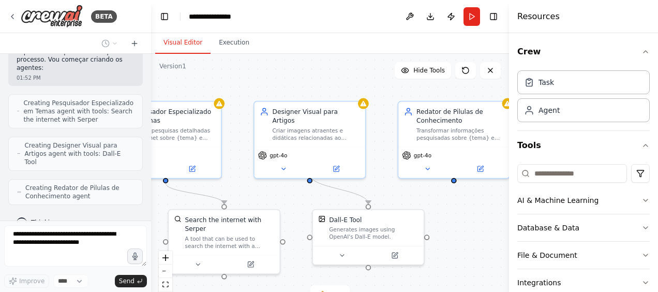
drag, startPoint x: 352, startPoint y: 108, endPoint x: 242, endPoint y: 93, distance: 111.2
click at [242, 93] on div ".deletable-edge-delete-btn { width: 20px; height: 20px; border: 0px solid #ffff…" at bounding box center [330, 183] width 358 height 259
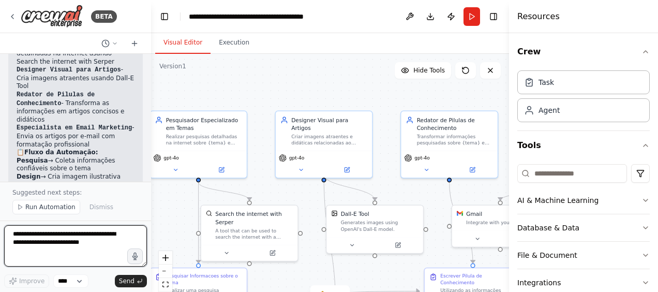
scroll to position [1112, 0]
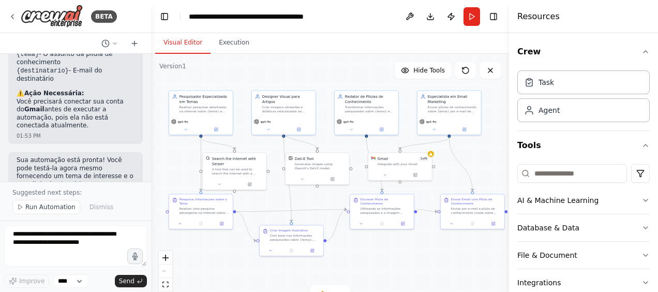
drag, startPoint x: 386, startPoint y: 143, endPoint x: 322, endPoint y: 78, distance: 91.1
click at [322, 78] on div ".deletable-edge-delete-btn { width: 20px; height: 20px; border: 0px solid #ffff…" at bounding box center [330, 183] width 358 height 259
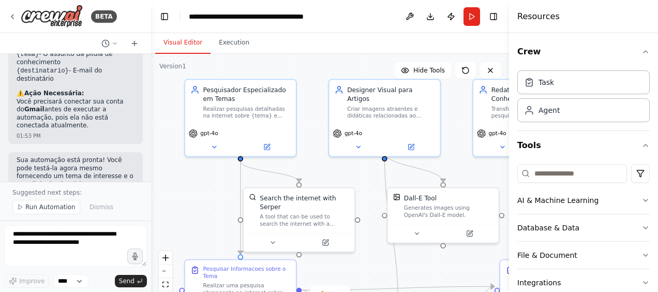
drag, startPoint x: 278, startPoint y: 131, endPoint x: 327, endPoint y: 161, distance: 57.1
click at [327, 161] on div ".deletable-edge-delete-btn { width: 20px; height: 20px; border: 0px solid #ffff…" at bounding box center [330, 183] width 358 height 259
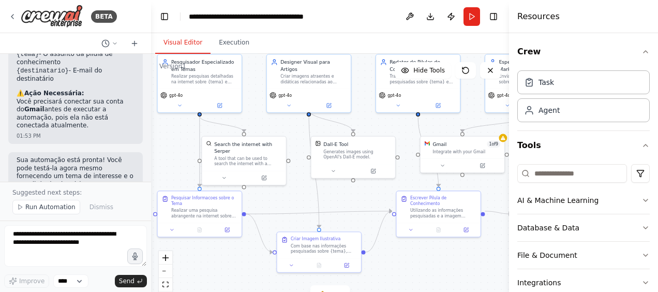
drag, startPoint x: 223, startPoint y: 214, endPoint x: 161, endPoint y: 170, distance: 75.9
click at [161, 170] on div ".deletable-edge-delete-btn { width: 20px; height: 20px; border: 0px solid #ffff…" at bounding box center [330, 183] width 358 height 259
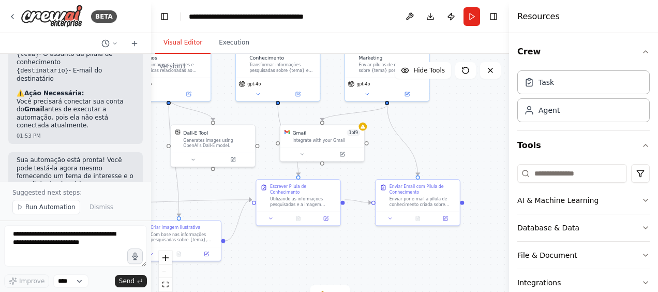
drag, startPoint x: 443, startPoint y: 255, endPoint x: 303, endPoint y: 244, distance: 140.6
click at [303, 244] on div ".deletable-edge-delete-btn { width: 20px; height: 20px; border: 0px solid #ffff…" at bounding box center [330, 183] width 358 height 259
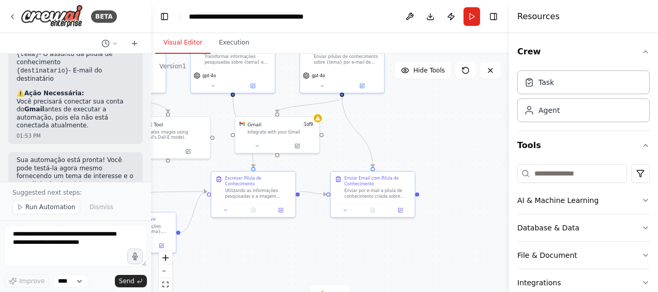
drag, startPoint x: 277, startPoint y: 257, endPoint x: 241, endPoint y: 247, distance: 37.7
click at [240, 252] on div ".deletable-edge-delete-btn { width: 20px; height: 20px; border: 0px solid #ffff…" at bounding box center [330, 183] width 358 height 259
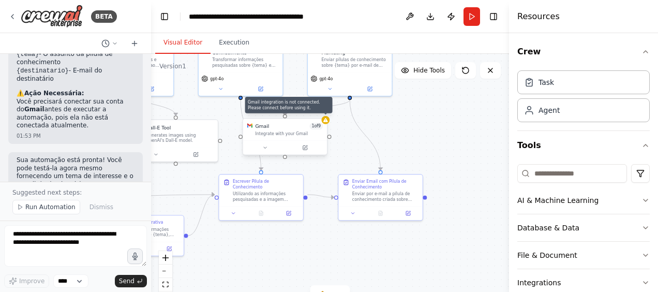
click at [326, 120] on icon at bounding box center [325, 120] width 5 height 4
click at [265, 147] on icon at bounding box center [265, 148] width 3 height 2
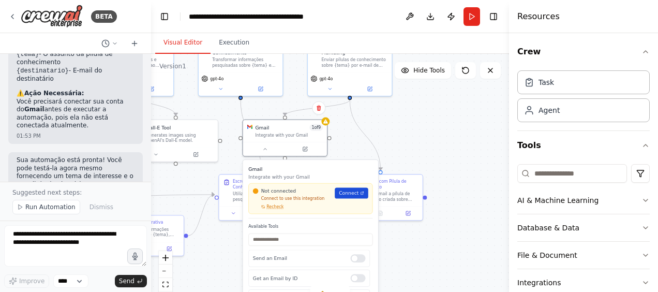
click at [350, 193] on span "Connect" at bounding box center [349, 192] width 20 height 7
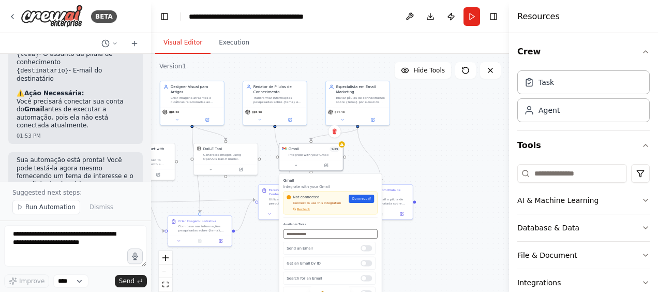
click at [312, 234] on input "text" at bounding box center [330, 233] width 94 height 9
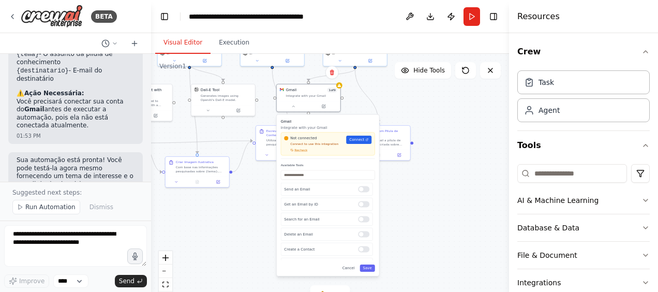
drag, startPoint x: 418, startPoint y: 259, endPoint x: 416, endPoint y: 200, distance: 59.0
click at [416, 200] on div ".deletable-edge-delete-btn { width: 20px; height: 20px; border: 0px solid #ffff…" at bounding box center [330, 183] width 358 height 259
click at [303, 176] on input "text" at bounding box center [328, 174] width 94 height 9
click at [299, 150] on span "Recheck" at bounding box center [300, 150] width 13 height 4
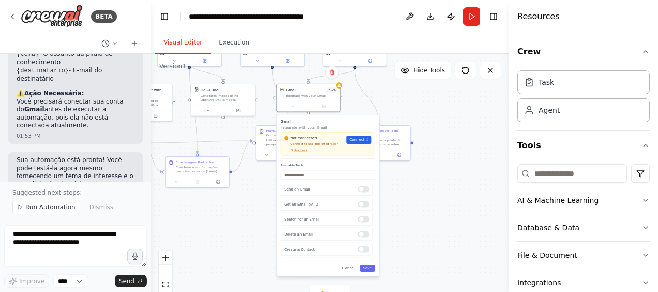
click at [434, 160] on div ".deletable-edge-delete-btn { width: 20px; height: 20px; border: 0px solid #ffff…" at bounding box center [330, 183] width 358 height 259
click at [453, 183] on div ".deletable-edge-delete-btn { width: 20px; height: 20px; border: 0px solid #ffff…" at bounding box center [330, 183] width 358 height 259
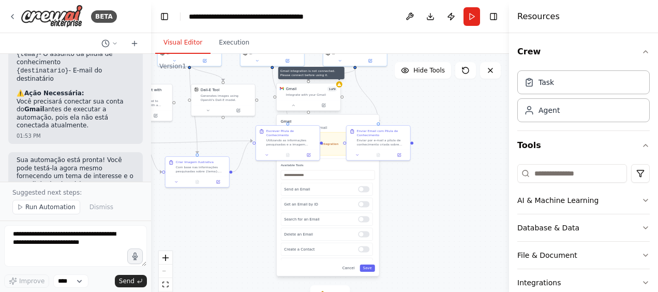
click at [340, 85] on icon at bounding box center [339, 84] width 4 height 3
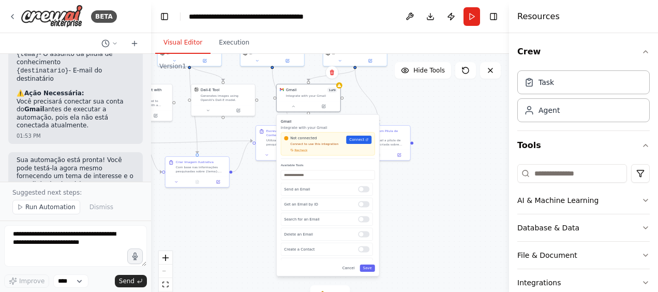
click at [436, 190] on div ".deletable-edge-delete-btn { width: 20px; height: 20px; border: 0px solid #ffff…" at bounding box center [330, 183] width 358 height 259
click at [297, 177] on input "text" at bounding box center [328, 174] width 94 height 9
click at [360, 203] on div at bounding box center [363, 204] width 11 height 6
click at [330, 88] on span "1 of 9" at bounding box center [332, 88] width 10 height 5
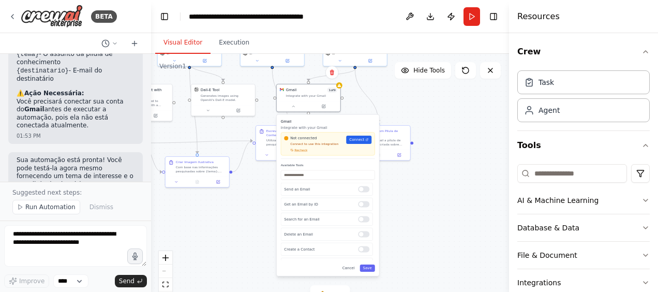
click at [404, 235] on div ".deletable-edge-delete-btn { width: 20px; height: 20px; border: 0px solid #ffff…" at bounding box center [330, 183] width 358 height 259
click at [425, 192] on div ".deletable-edge-delete-btn { width: 20px; height: 20px; border: 0px solid #ffff…" at bounding box center [330, 183] width 358 height 259
click at [321, 121] on h3 "Gmail" at bounding box center [328, 120] width 94 height 5
click at [310, 92] on div "Gmail 1 of 9 Integrate with your Gmail" at bounding box center [311, 91] width 51 height 10
click at [356, 139] on span "Connect" at bounding box center [356, 139] width 15 height 5
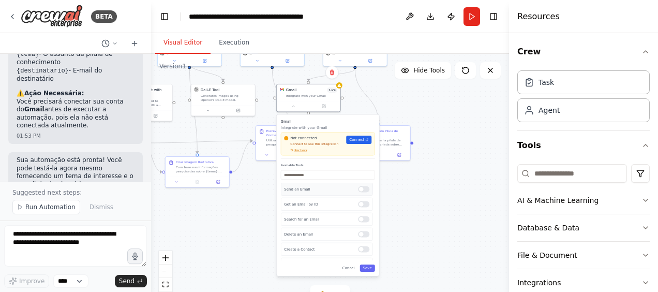
click at [318, 192] on div "Send an Email" at bounding box center [327, 189] width 92 height 13
click at [318, 191] on div "Send an Email" at bounding box center [327, 189] width 92 height 13
click at [360, 141] on span "Connect" at bounding box center [356, 139] width 15 height 5
click at [57, 234] on textarea at bounding box center [75, 245] width 143 height 41
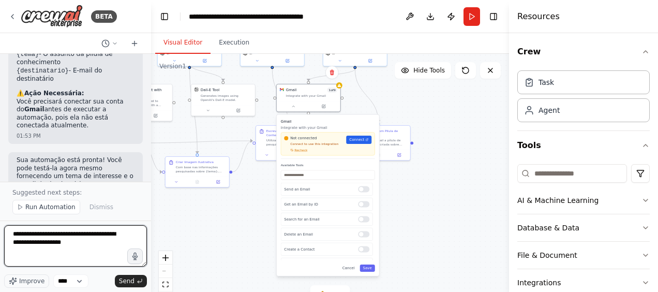
type textarea "**********"
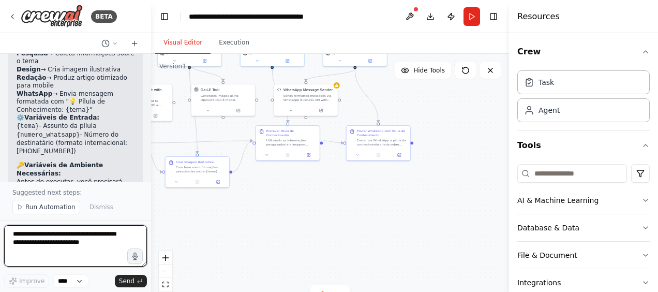
scroll to position [2540, 0]
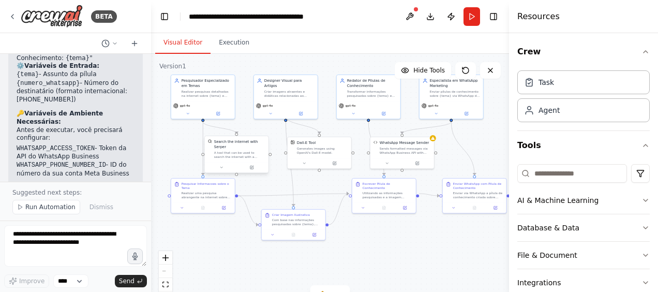
drag, startPoint x: 315, startPoint y: 200, endPoint x: 222, endPoint y: 159, distance: 101.7
click at [411, 253] on div ".deletable-edge-delete-btn { width: 20px; height: 20px; border: 0px solid #ffff…" at bounding box center [330, 183] width 358 height 259
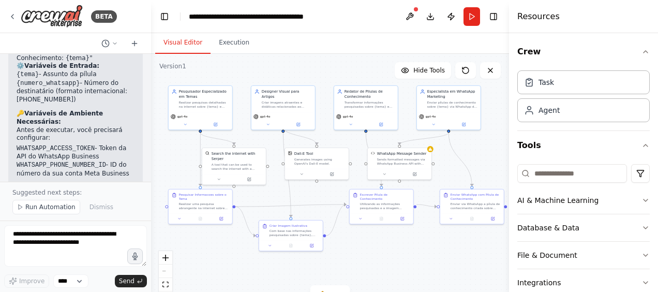
drag, startPoint x: 428, startPoint y: 266, endPoint x: 426, endPoint y: 273, distance: 7.5
click at [426, 275] on div ".deletable-edge-delete-btn { width: 20px; height: 20px; border: 0px solid #ffff…" at bounding box center [330, 183] width 358 height 259
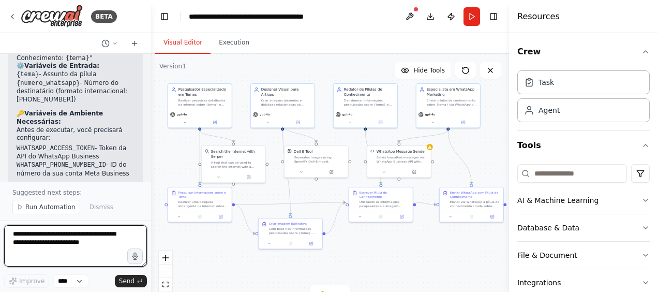
click at [57, 245] on textarea at bounding box center [75, 245] width 143 height 41
type textarea "**********"
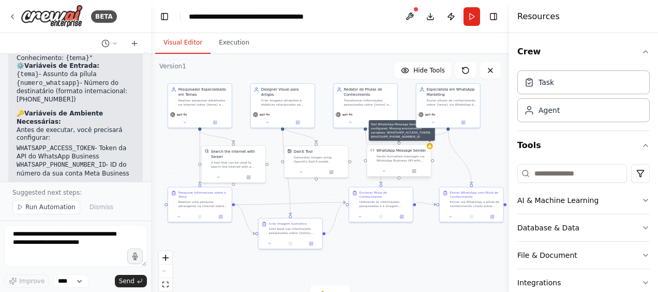
click at [430, 148] on div at bounding box center [430, 146] width 6 height 6
click at [413, 152] on div "WhatsApp Message Sender" at bounding box center [402, 150] width 50 height 5
click at [404, 162] on div "Sends formatted messages via WhatsApp Business API with emojis and mobile-frien…" at bounding box center [402, 158] width 51 height 8
click at [432, 270] on div ".deletable-edge-delete-btn { width: 20px; height: 20px; border: 0px solid #ffff…" at bounding box center [330, 183] width 358 height 259
click at [415, 170] on icon at bounding box center [414, 170] width 3 height 3
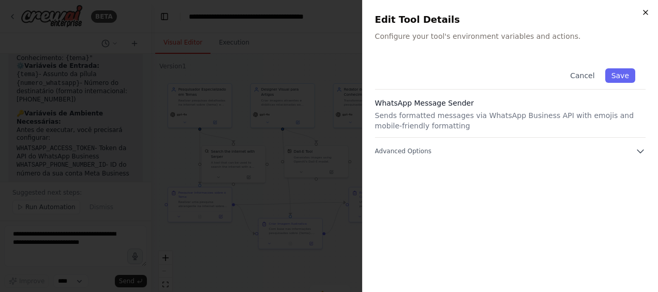
click at [642, 9] on icon "button" at bounding box center [645, 12] width 8 height 8
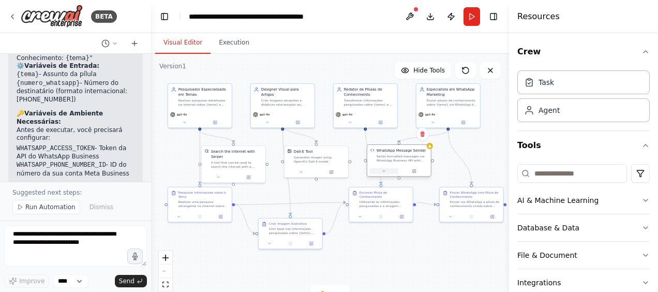
click at [382, 173] on icon at bounding box center [384, 171] width 4 height 4
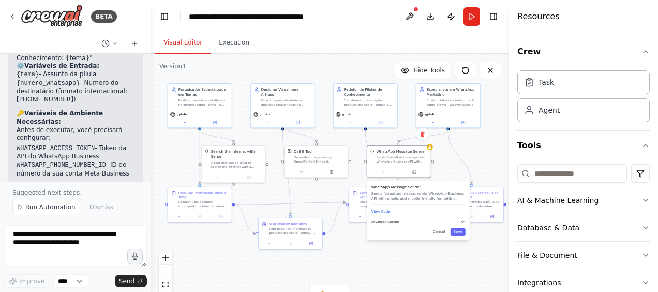
click at [462, 219] on icon "button" at bounding box center [462, 221] width 5 height 5
click at [397, 251] on input "text" at bounding box center [417, 249] width 87 height 9
click at [402, 283] on input "text" at bounding box center [417, 280] width 87 height 9
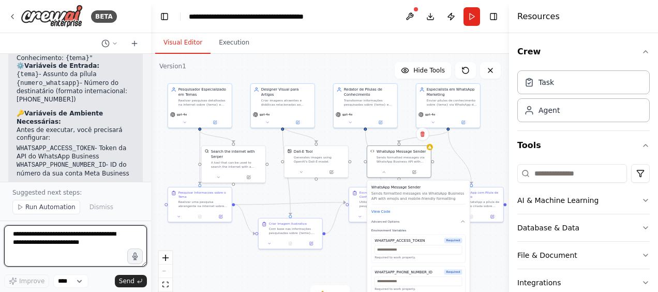
click at [54, 243] on textarea at bounding box center [75, 245] width 143 height 41
type textarea "**********"
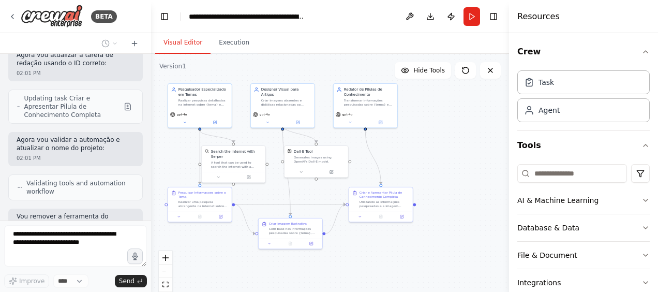
scroll to position [3197, 0]
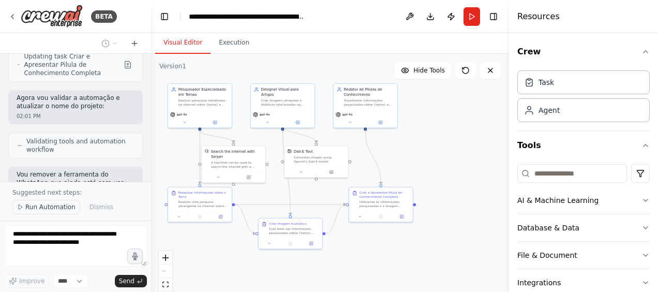
click at [33, 208] on span "Run Automation" at bounding box center [50, 207] width 50 height 8
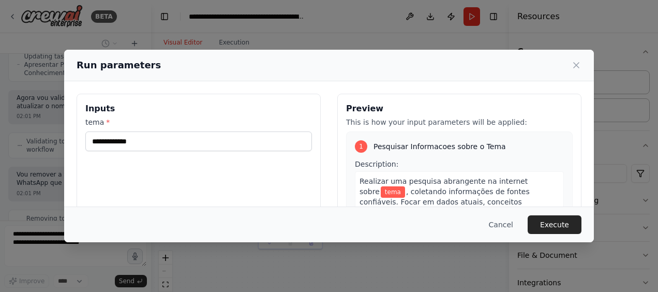
click at [139, 129] on div "tema *" at bounding box center [198, 134] width 227 height 34
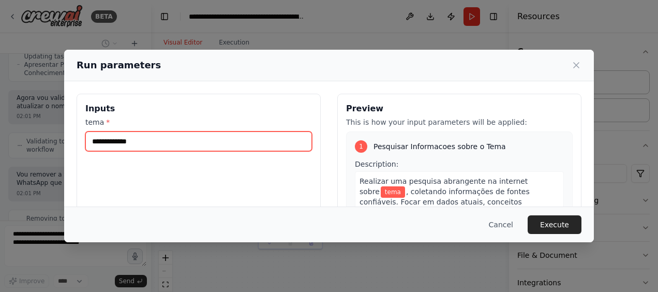
click at [138, 141] on input "tema *" at bounding box center [198, 141] width 227 height 20
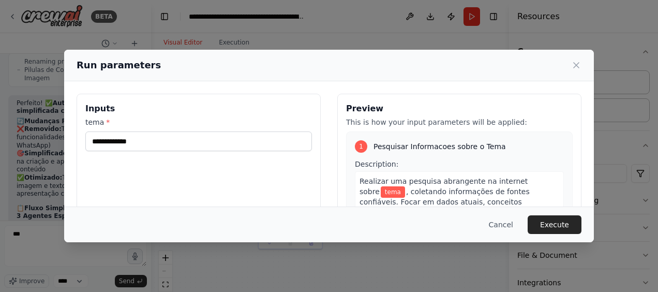
click at [34, 233] on div "Run parameters Inputs tema * Preview This is how your input parameters will be …" at bounding box center [329, 146] width 658 height 292
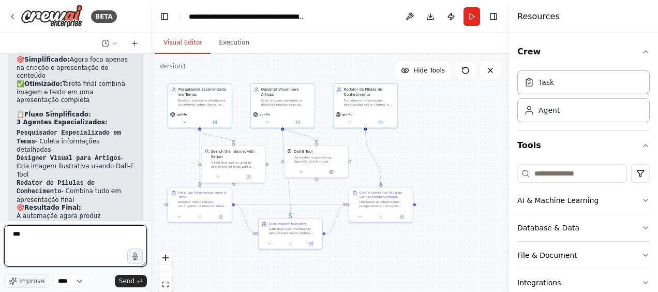
click at [26, 235] on textarea "**" at bounding box center [75, 245] width 143 height 41
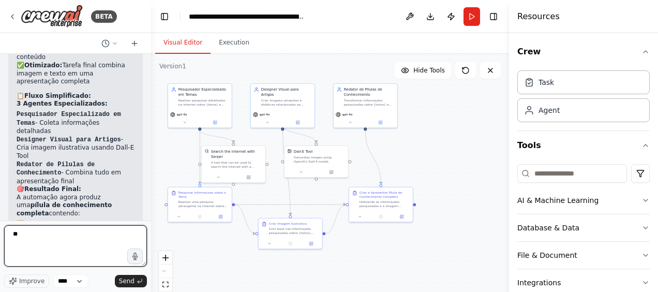
type textarea "*"
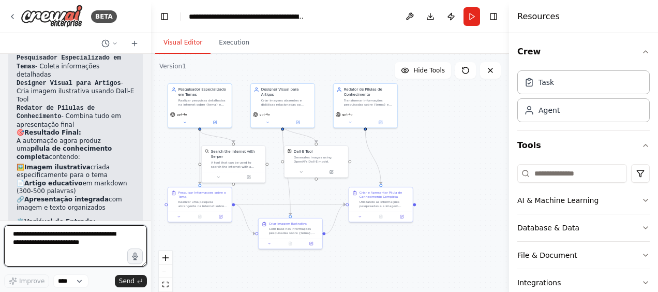
scroll to position [3564, 0]
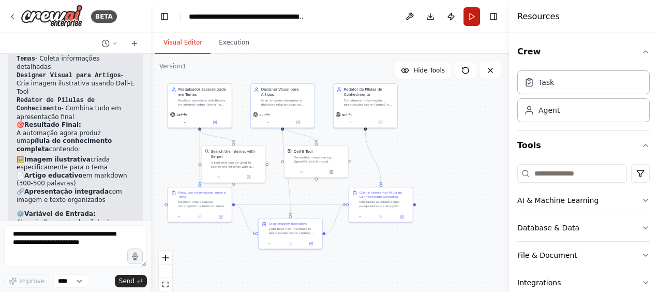
click at [470, 21] on button "Run" at bounding box center [471, 16] width 17 height 19
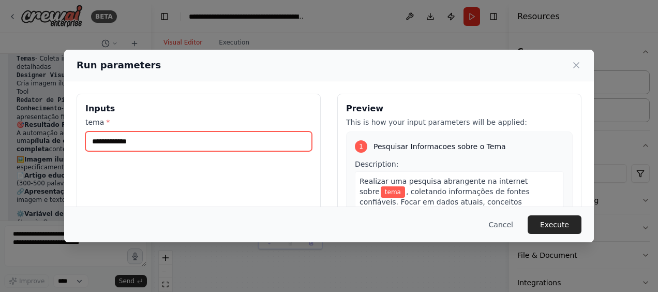
click at [221, 143] on input "tema *" at bounding box center [198, 141] width 227 height 20
type input "**********"
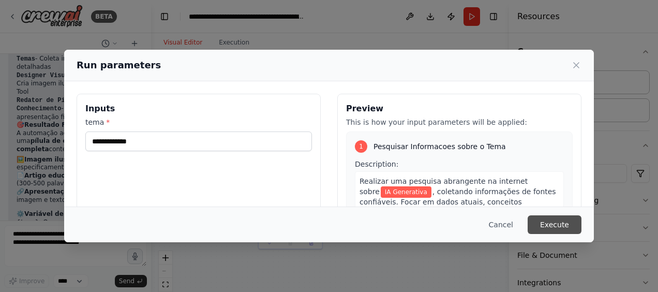
click at [547, 223] on button "Execute" at bounding box center [555, 224] width 54 height 19
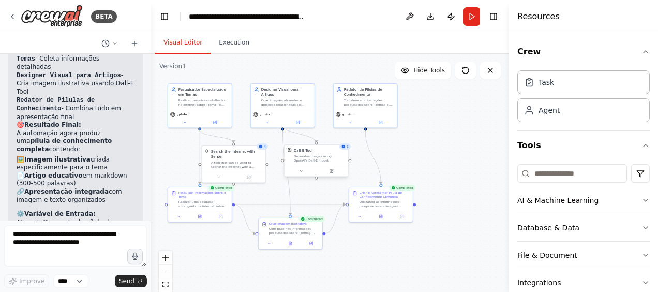
click at [344, 150] on div "Dall-E Tool" at bounding box center [319, 150] width 51 height 5
click at [310, 158] on div "Generates images using OpenAI's Dall-E model." at bounding box center [319, 158] width 51 height 8
click at [302, 172] on icon at bounding box center [301, 171] width 4 height 4
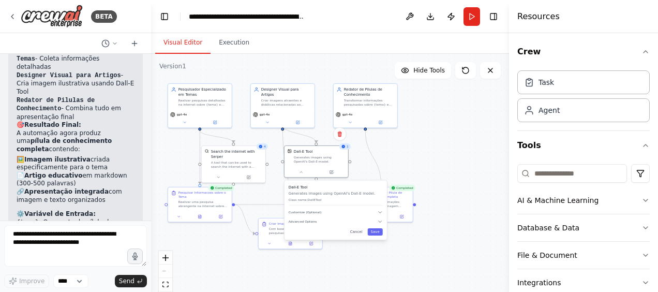
click at [470, 146] on div ".deletable-edge-delete-btn { width: 20px; height: 20px; border: 0px solid #ffff…" at bounding box center [330, 183] width 358 height 259
click at [464, 173] on div ".deletable-edge-delete-btn { width: 20px; height: 20px; border: 0px solid #ffff…" at bounding box center [330, 183] width 358 height 259
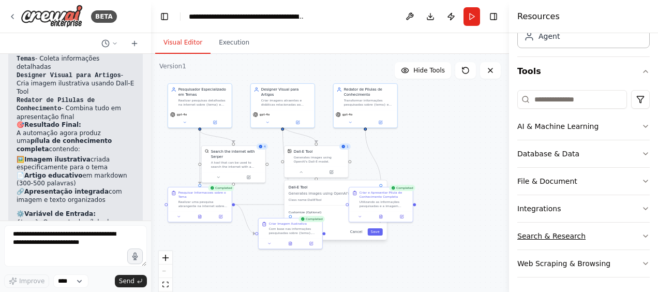
scroll to position [0, 0]
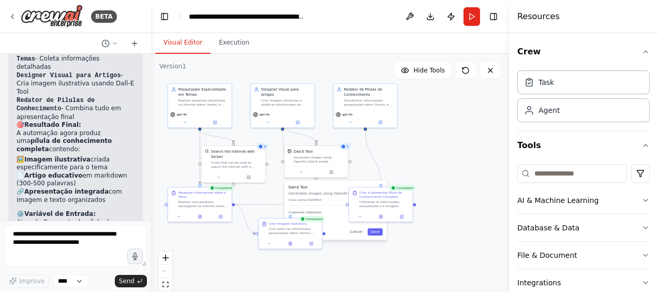
click at [429, 237] on div ".deletable-edge-delete-btn { width: 20px; height: 20px; border: 0px solid #ffff…" at bounding box center [330, 183] width 358 height 259
click at [108, 236] on textarea at bounding box center [75, 245] width 143 height 41
click at [54, 13] on img at bounding box center [52, 16] width 62 height 23
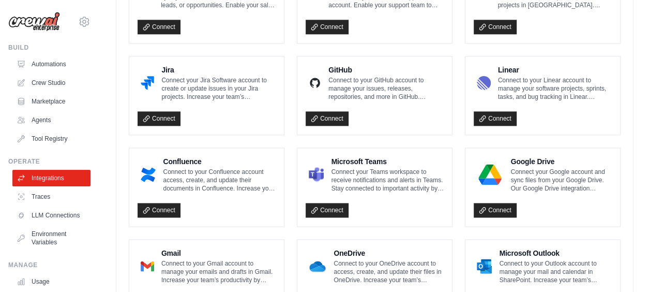
scroll to position [672, 0]
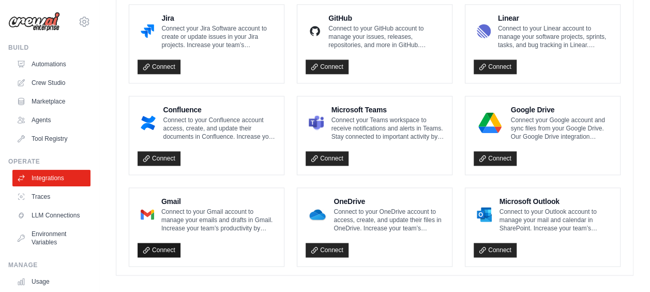
click at [161, 243] on link "Connect" at bounding box center [159, 250] width 43 height 14
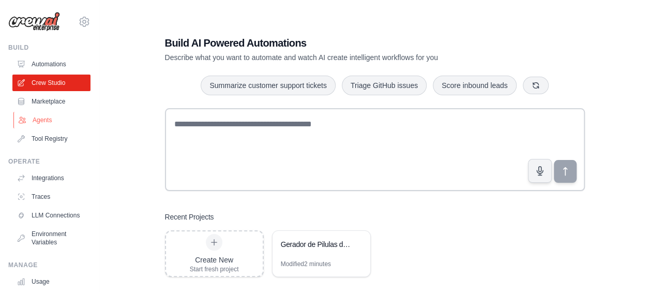
click at [37, 118] on link "Agents" at bounding box center [52, 120] width 78 height 17
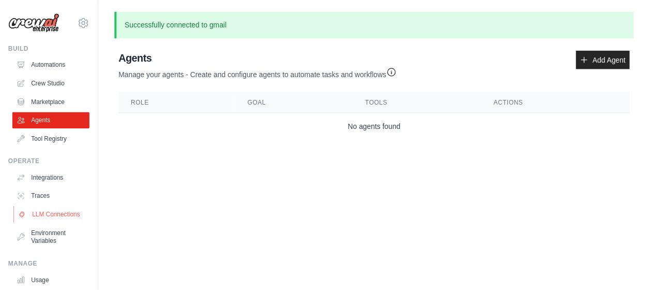
scroll to position [52, 0]
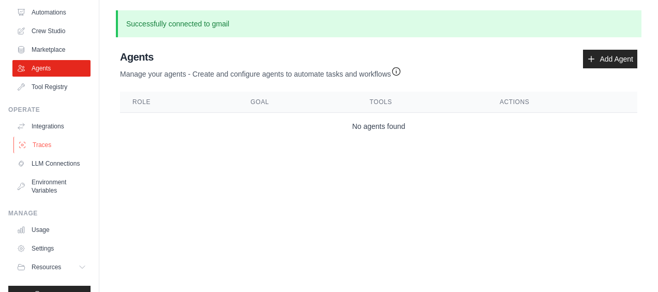
click at [34, 138] on link "Traces" at bounding box center [52, 145] width 78 height 17
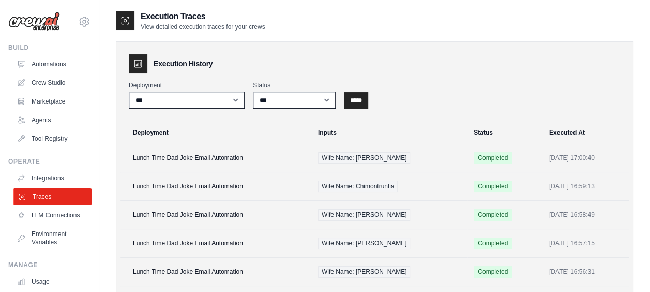
click at [31, 199] on link "Traces" at bounding box center [52, 196] width 78 height 17
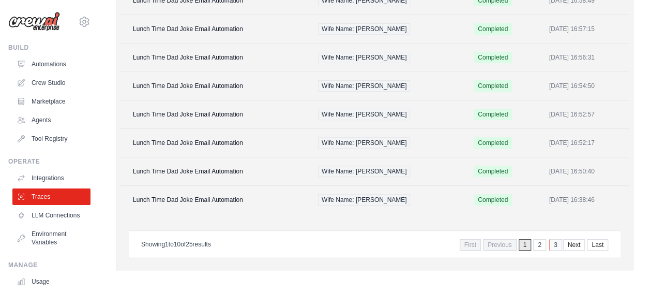
click at [555, 240] on link "3" at bounding box center [555, 244] width 13 height 11
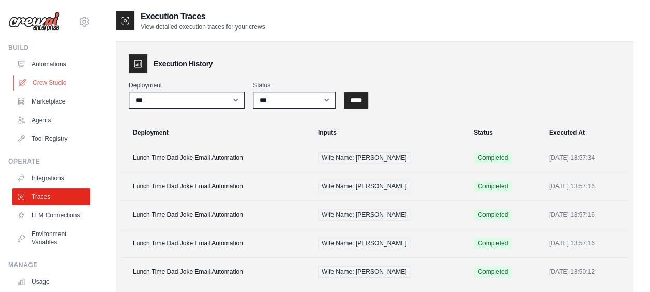
click at [41, 79] on link "Crew Studio" at bounding box center [52, 82] width 78 height 17
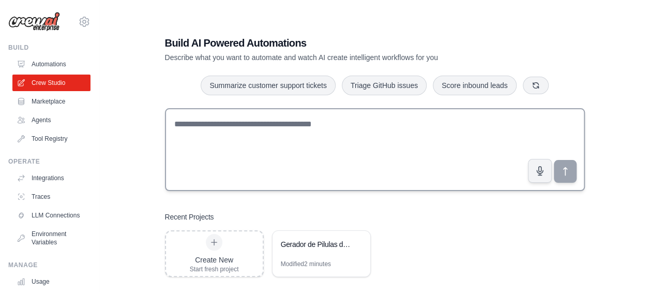
scroll to position [21, 0]
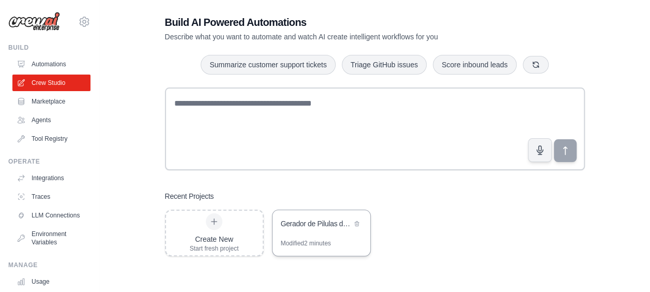
click at [316, 222] on div "Gerador de Pilulas de Conhecimento com Imagem" at bounding box center [316, 223] width 71 height 10
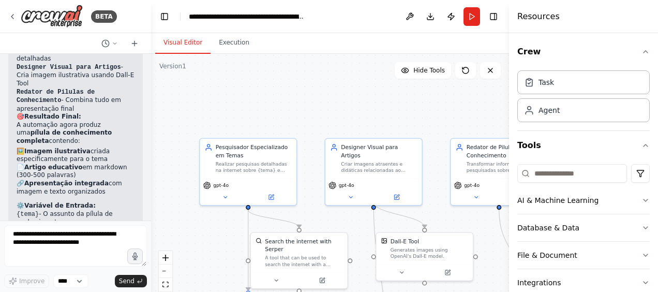
scroll to position [3564, 0]
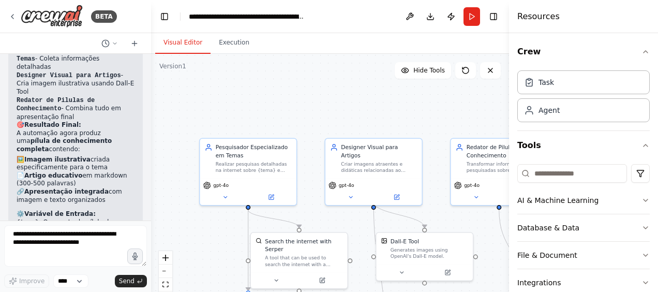
drag, startPoint x: 63, startPoint y: 146, endPoint x: 64, endPoint y: 121, distance: 24.8
click at [64, 121] on div "Perfeito! ✅ Automação simplificada com sucesso! 🔄 Mudanças Realizadas: ❌ Removi…" at bounding box center [76, 118] width 118 height 391
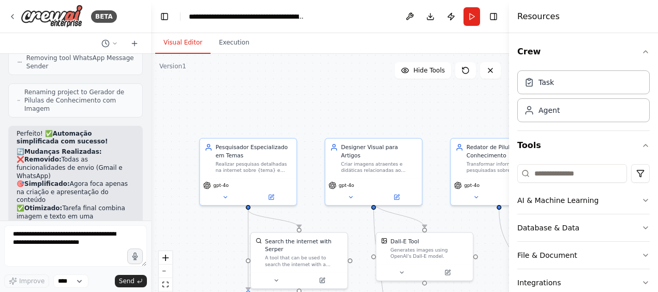
scroll to position [3306, 0]
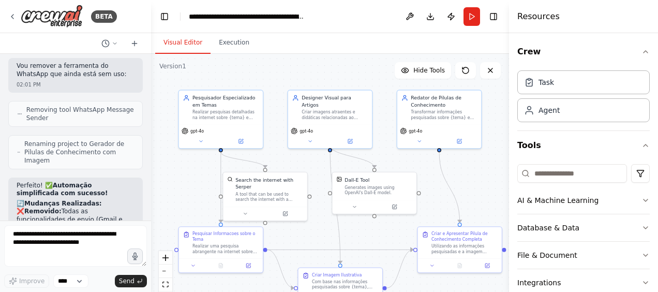
drag, startPoint x: 337, startPoint y: 113, endPoint x: 303, endPoint y: 76, distance: 51.2
click at [303, 76] on div ".deletable-edge-delete-btn { width: 20px; height: 20px; border: 0px solid #ffff…" at bounding box center [330, 183] width 358 height 259
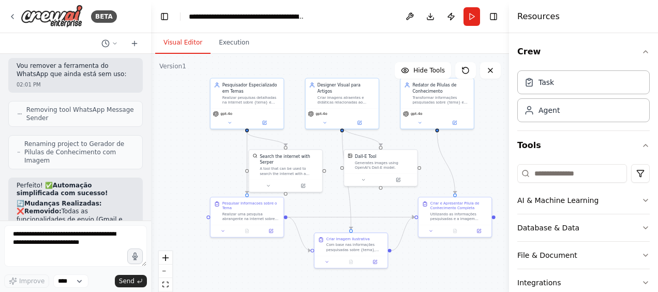
drag, startPoint x: 443, startPoint y: 287, endPoint x: 435, endPoint y: 264, distance: 24.5
click at [435, 264] on div ".deletable-edge-delete-btn { width: 20px; height: 20px; border: 0px solid #ffff…" at bounding box center [330, 183] width 358 height 259
click at [228, 48] on button "Execution" at bounding box center [233, 43] width 47 height 22
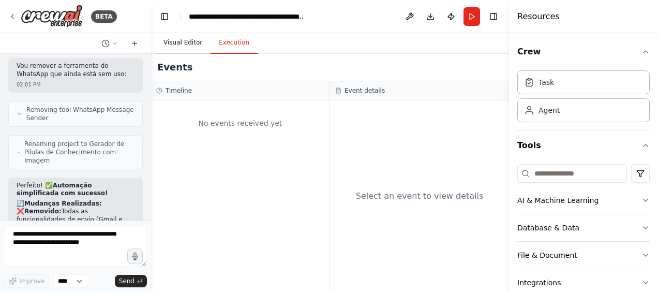
click at [176, 41] on button "Visual Editor" at bounding box center [182, 43] width 55 height 22
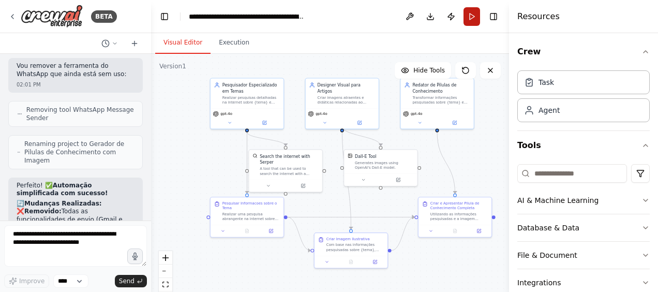
click at [466, 19] on button "Run" at bounding box center [471, 16] width 17 height 19
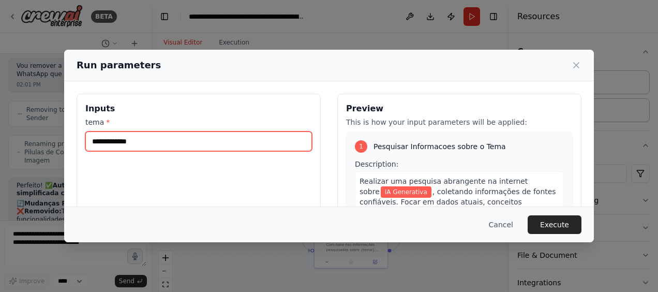
click at [186, 142] on input "**********" at bounding box center [198, 141] width 227 height 20
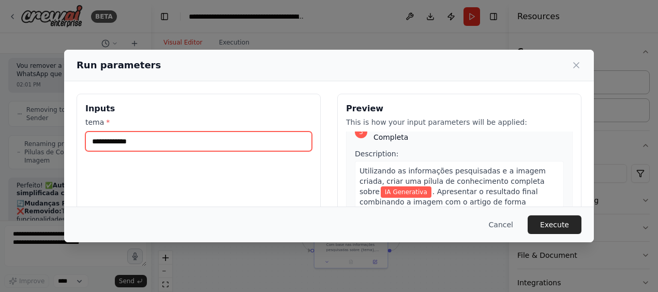
scroll to position [144, 0]
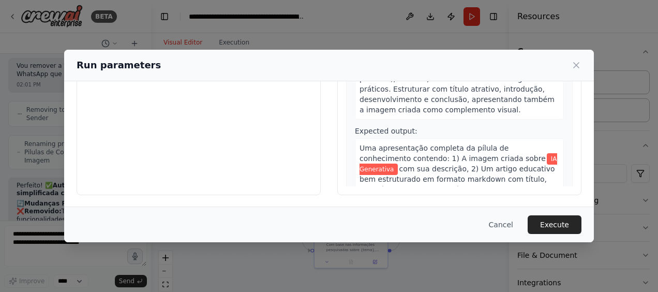
click at [555, 234] on div "Cancel Execute" at bounding box center [329, 224] width 530 height 36
click at [555, 227] on button "Execute" at bounding box center [555, 224] width 54 height 19
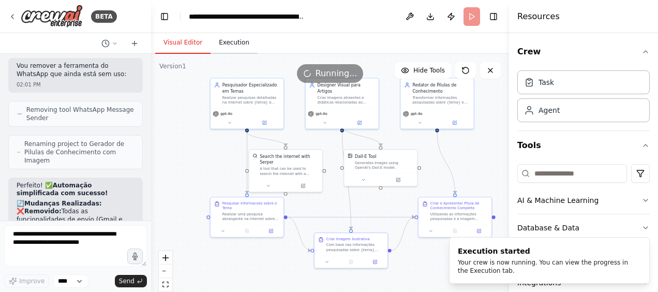
click at [222, 47] on button "Execution" at bounding box center [233, 43] width 47 height 22
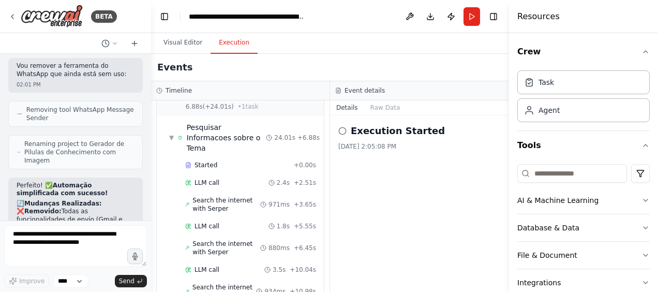
scroll to position [0, 0]
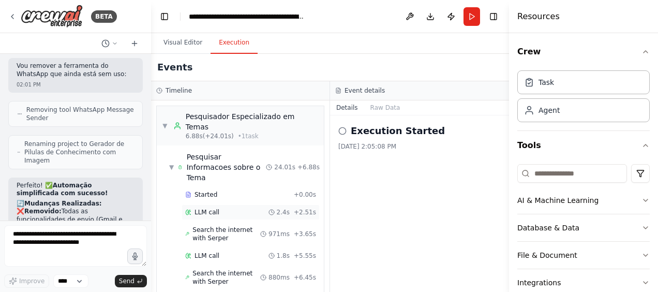
click at [207, 208] on span "LLM call" at bounding box center [206, 212] width 25 height 8
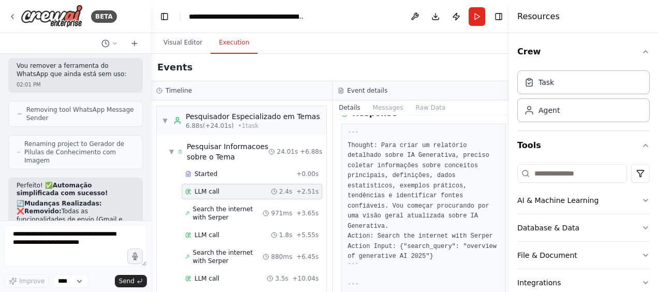
scroll to position [103, 0]
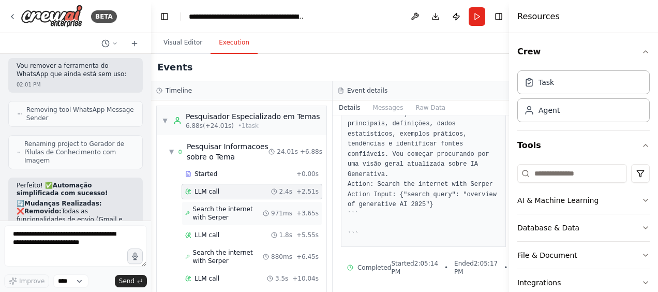
click at [184, 213] on div "Search the internet with Serper 971ms + 3.65s" at bounding box center [252, 213] width 141 height 24
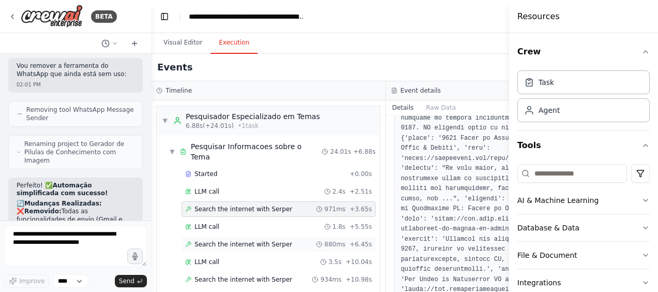
scroll to position [310, 0]
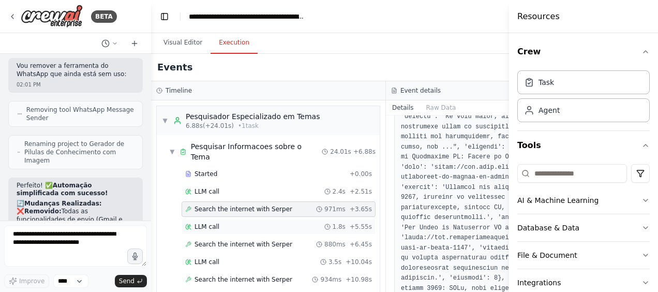
click at [198, 222] on span "LLM call" at bounding box center [206, 226] width 25 height 8
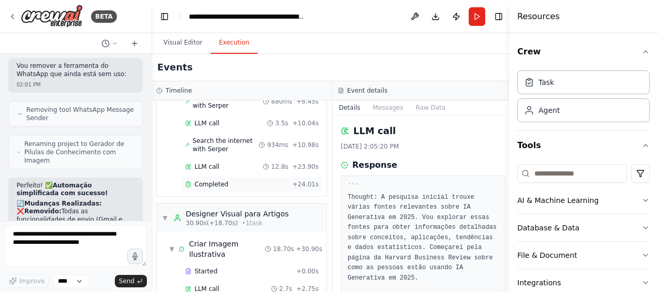
scroll to position [207, 0]
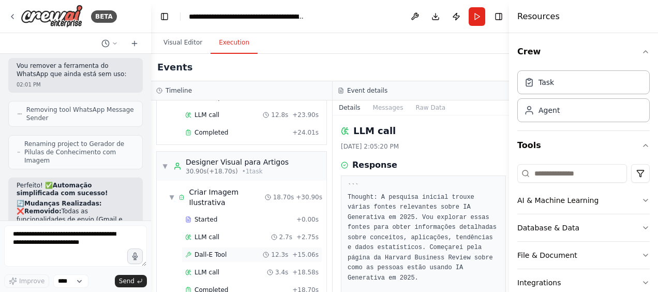
click at [212, 250] on span "Dall-E Tool" at bounding box center [210, 254] width 32 height 8
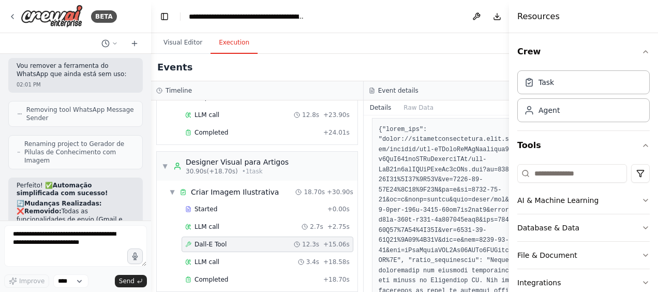
scroll to position [375, 0]
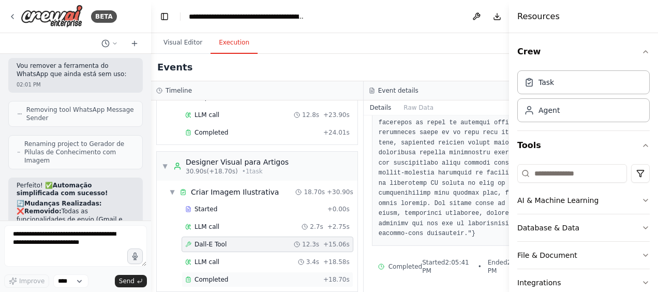
click at [206, 275] on span "Completed" at bounding box center [211, 279] width 34 height 8
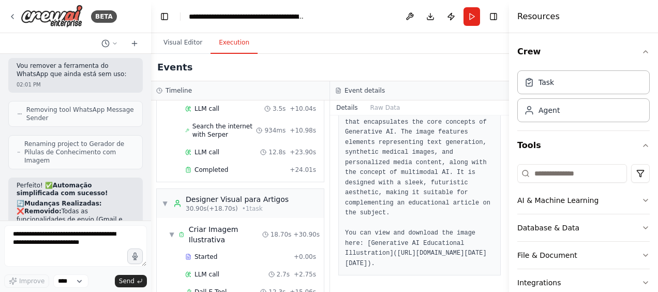
scroll to position [175, 0]
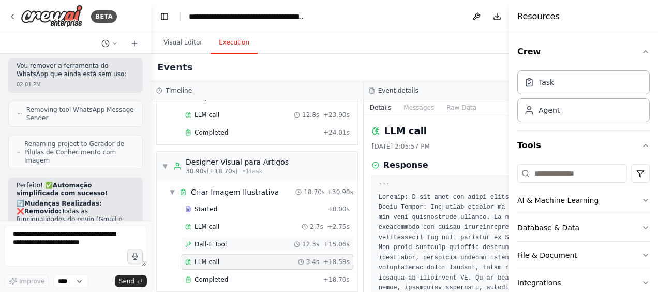
scroll to position [336, 0]
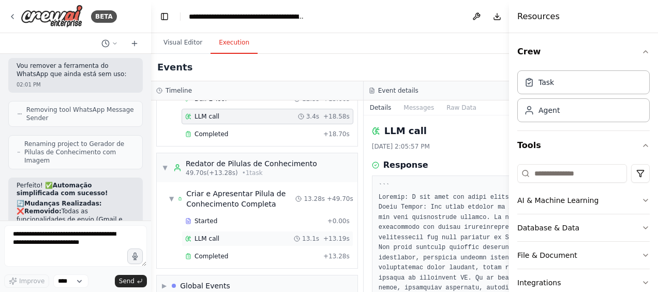
click at [201, 234] on span "LLM call" at bounding box center [206, 238] width 25 height 8
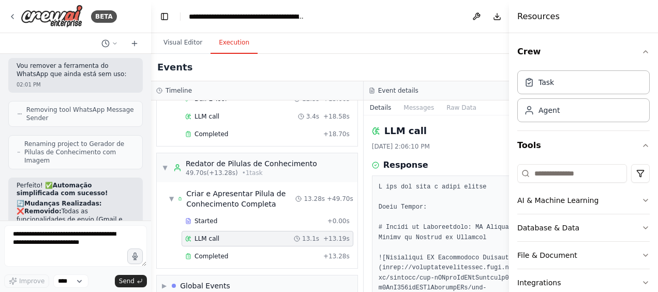
scroll to position [52, 0]
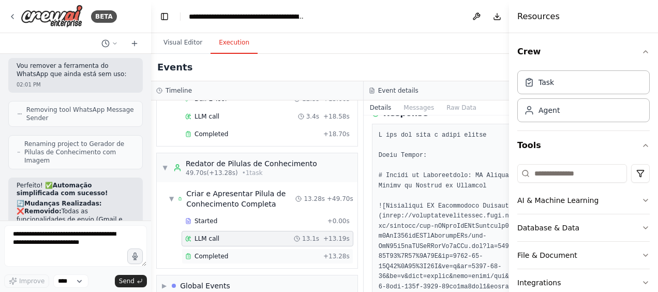
click at [214, 252] on span "Completed" at bounding box center [211, 256] width 34 height 8
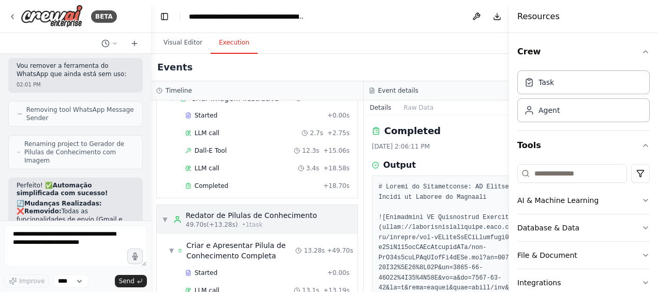
scroll to position [232, 0]
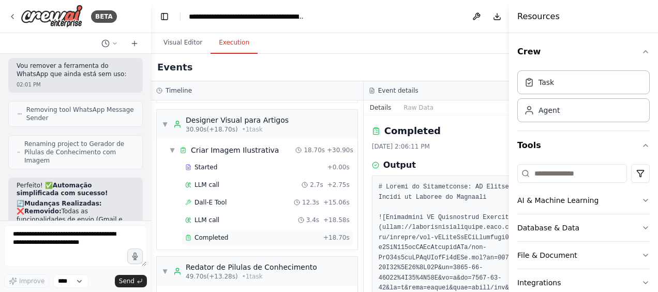
click at [205, 230] on div "Completed + 18.70s" at bounding box center [268, 238] width 172 height 16
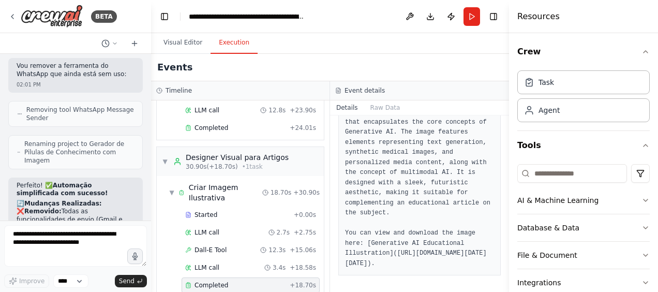
scroll to position [175, 0]
drag, startPoint x: 375, startPoint y: 192, endPoint x: 388, endPoint y: 266, distance: 74.5
click at [388, 266] on pre "The image related to Generative AI has been successfully created. It is an educ…" at bounding box center [419, 178] width 149 height 182
copy pre "https://oaidalleapiprodscus.blob.core.windows.net/private/org-hZRtglLxBYvAvvtxh…"
